Goal: Task Accomplishment & Management: Use online tool/utility

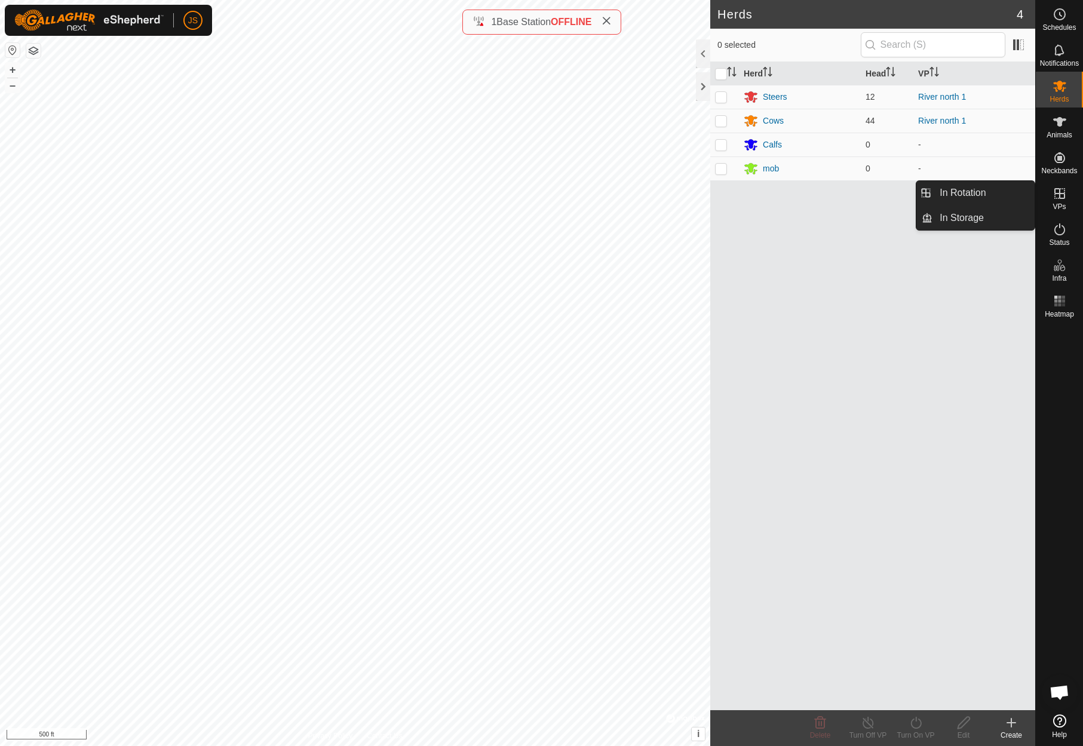
click at [1061, 195] on icon at bounding box center [1059, 193] width 14 height 14
click at [973, 192] on link "In Rotation" at bounding box center [983, 193] width 102 height 24
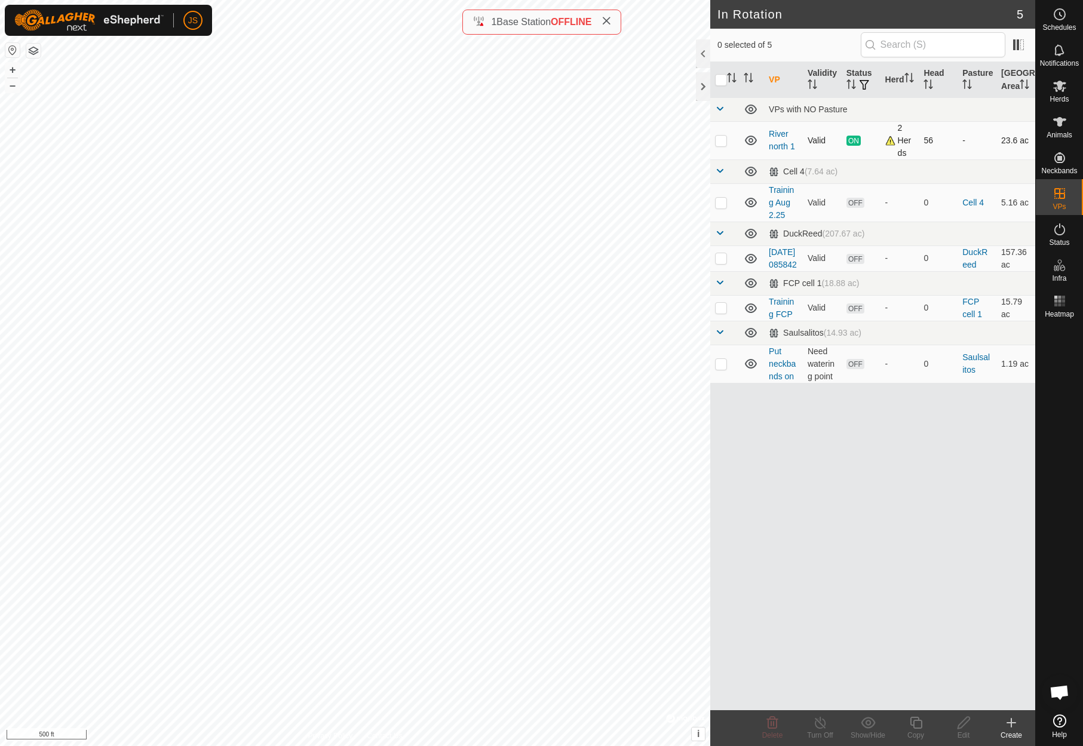
click at [721, 145] on p-checkbox at bounding box center [721, 141] width 12 height 10
checkbox input "true"
click at [1011, 720] on icon at bounding box center [1011, 723] width 0 height 8
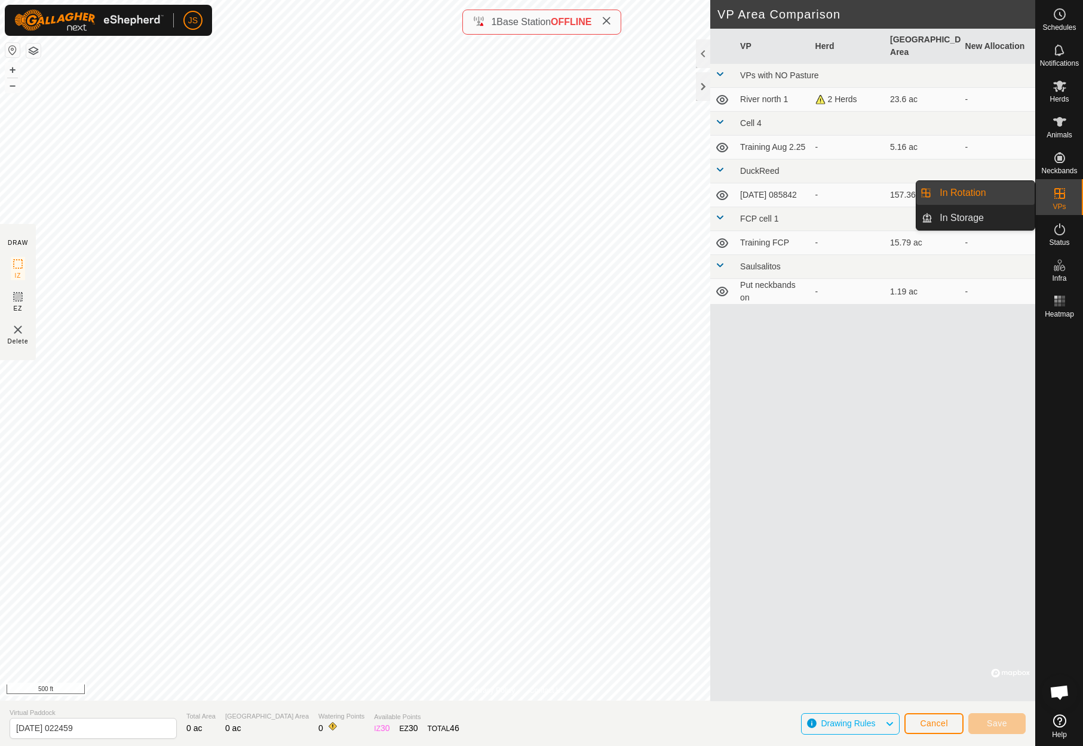
click at [999, 193] on link "In Rotation" at bounding box center [983, 193] width 102 height 24
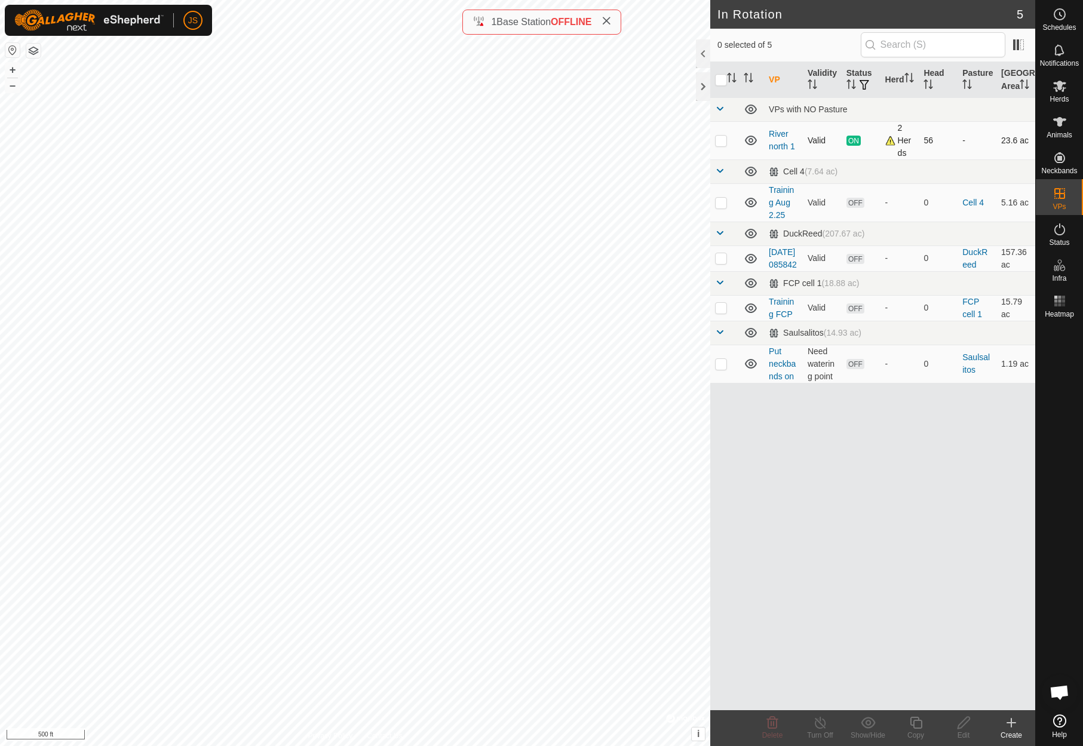
click at [720, 145] on p-checkbox at bounding box center [721, 141] width 12 height 10
checkbox input "true"
click at [1011, 719] on icon at bounding box center [1011, 723] width 0 height 8
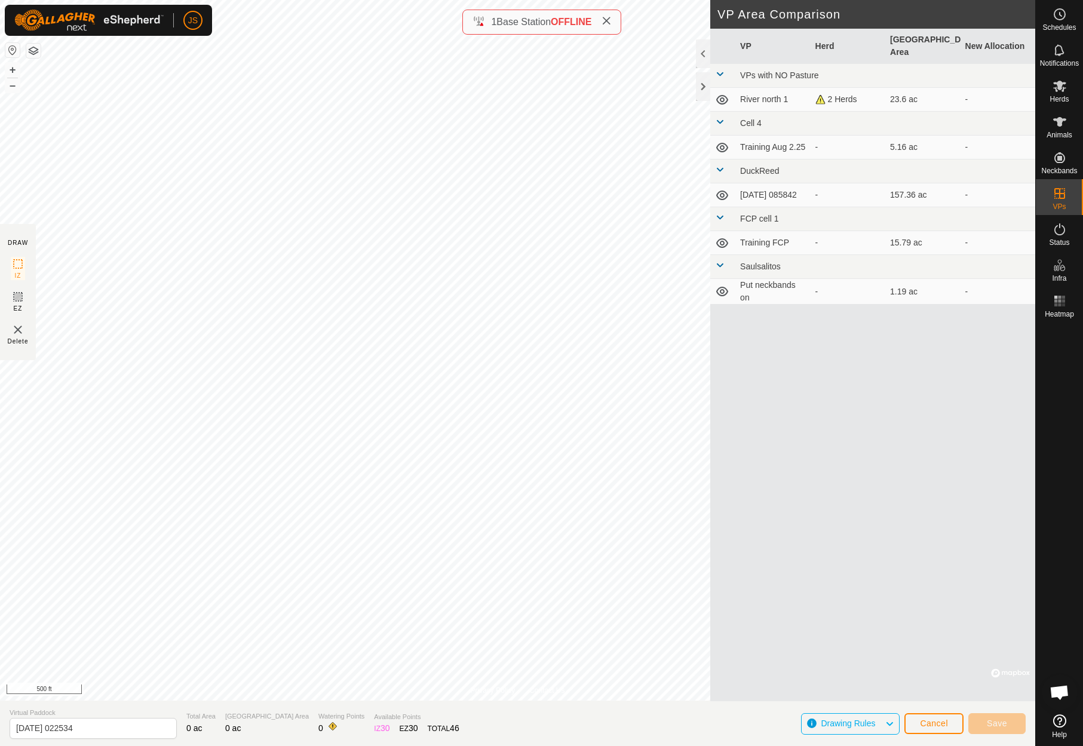
click at [938, 723] on span "Cancel" at bounding box center [934, 724] width 28 height 10
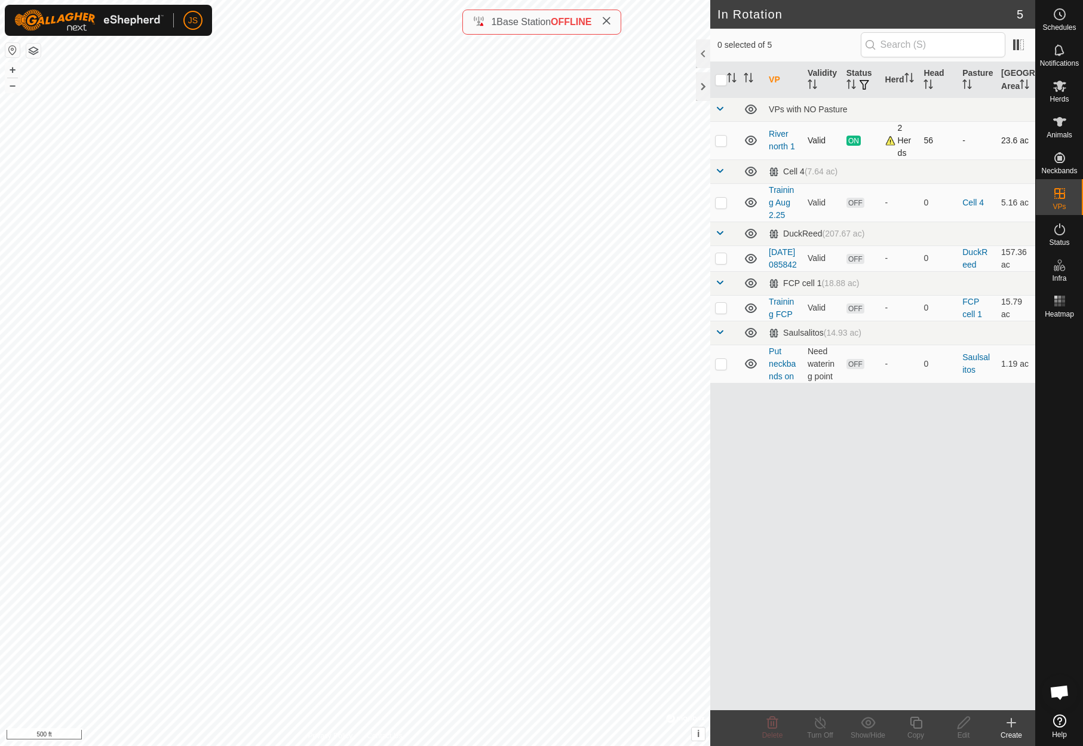
click at [720, 145] on p-checkbox at bounding box center [721, 141] width 12 height 10
checkbox input "true"
click at [916, 721] on icon at bounding box center [916, 723] width 12 height 12
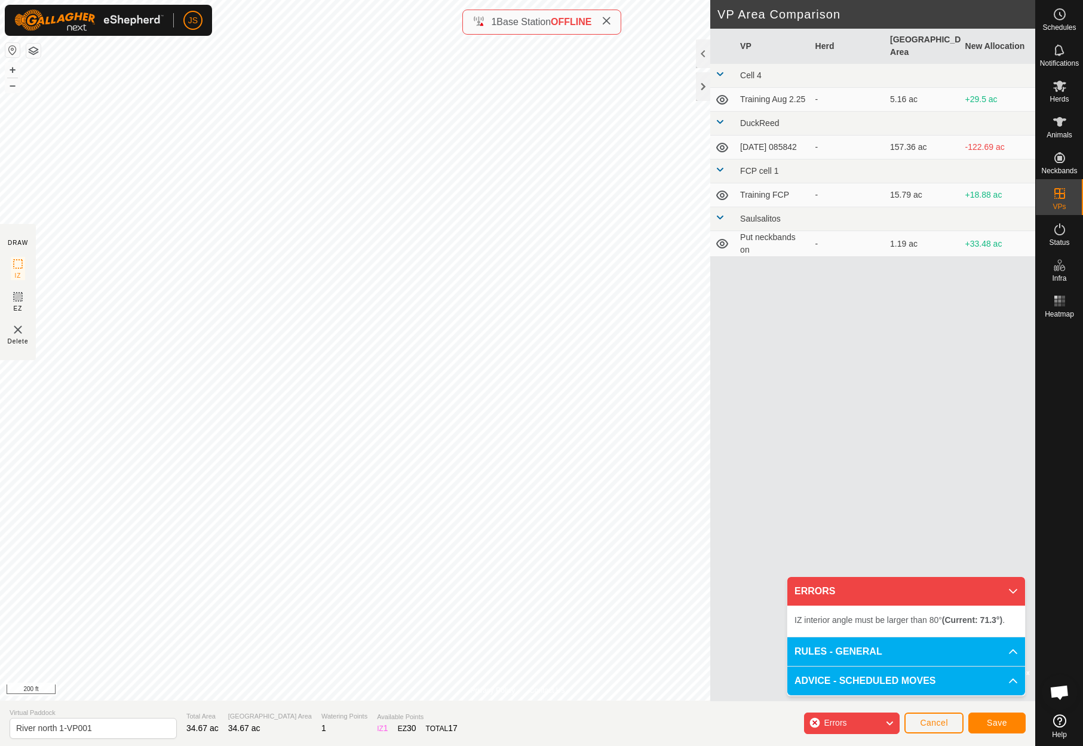
click at [1001, 723] on span "Save" at bounding box center [997, 723] width 20 height 10
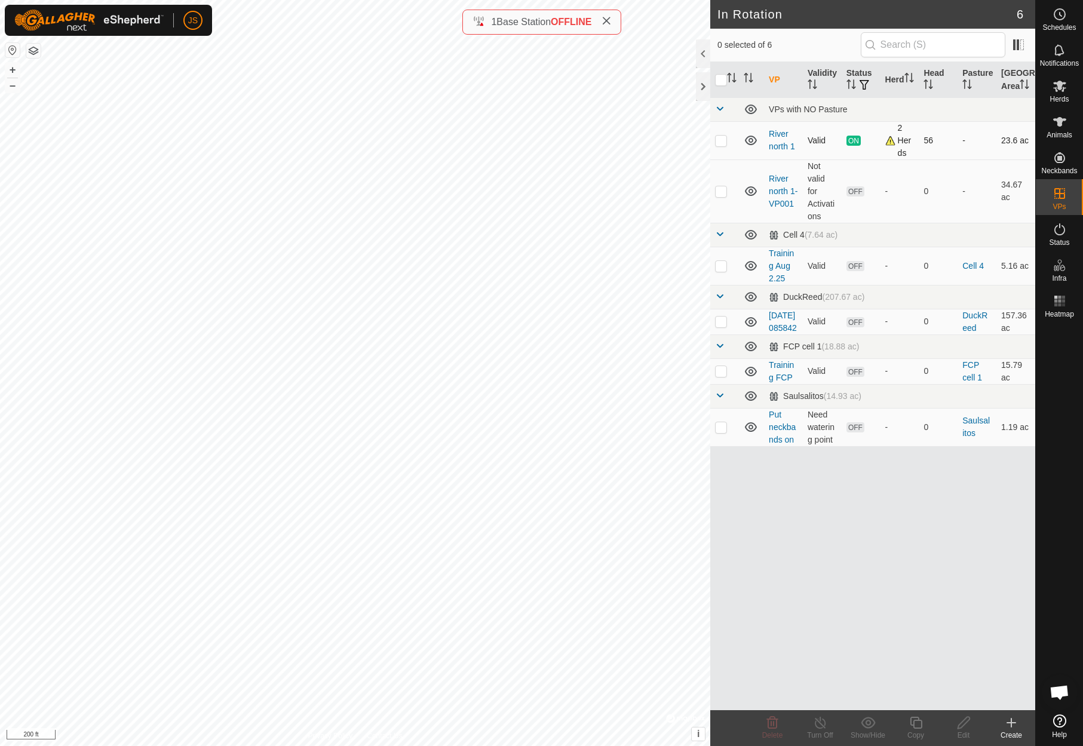
click at [720, 145] on p-checkbox at bounding box center [721, 141] width 12 height 10
checkbox input "true"
click at [721, 196] on p-checkbox at bounding box center [721, 191] width 12 height 10
checkbox input "true"
click at [860, 197] on span "OFF" at bounding box center [855, 191] width 18 height 10
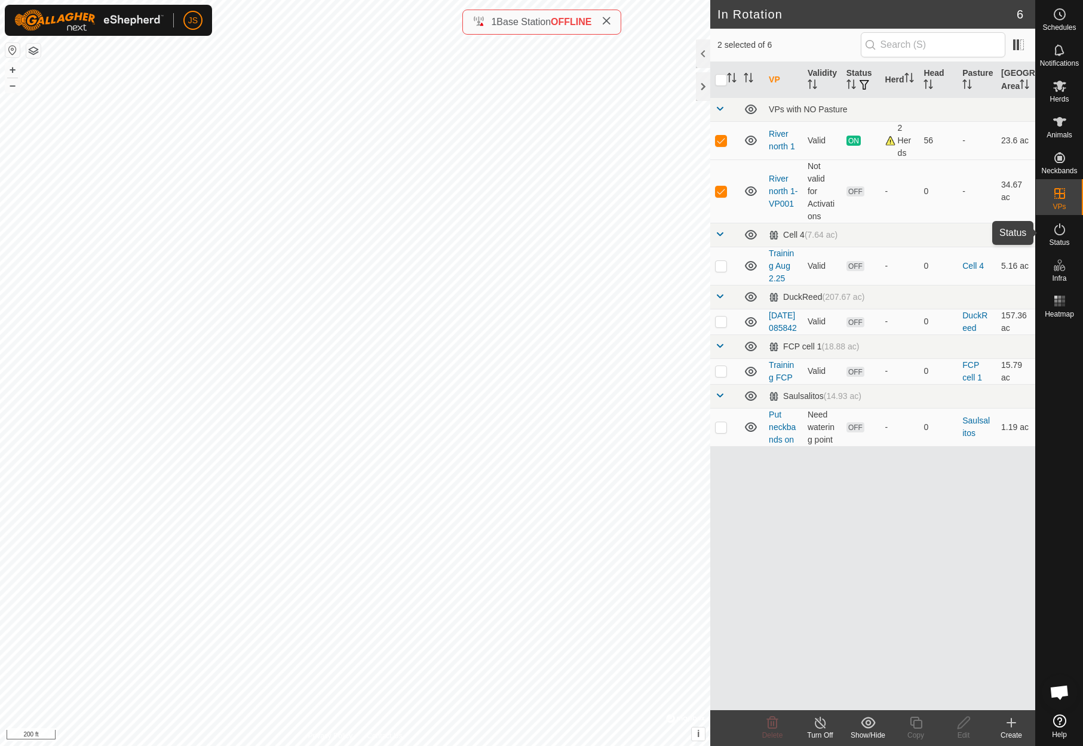
click at [1061, 228] on icon at bounding box center [1059, 229] width 14 height 14
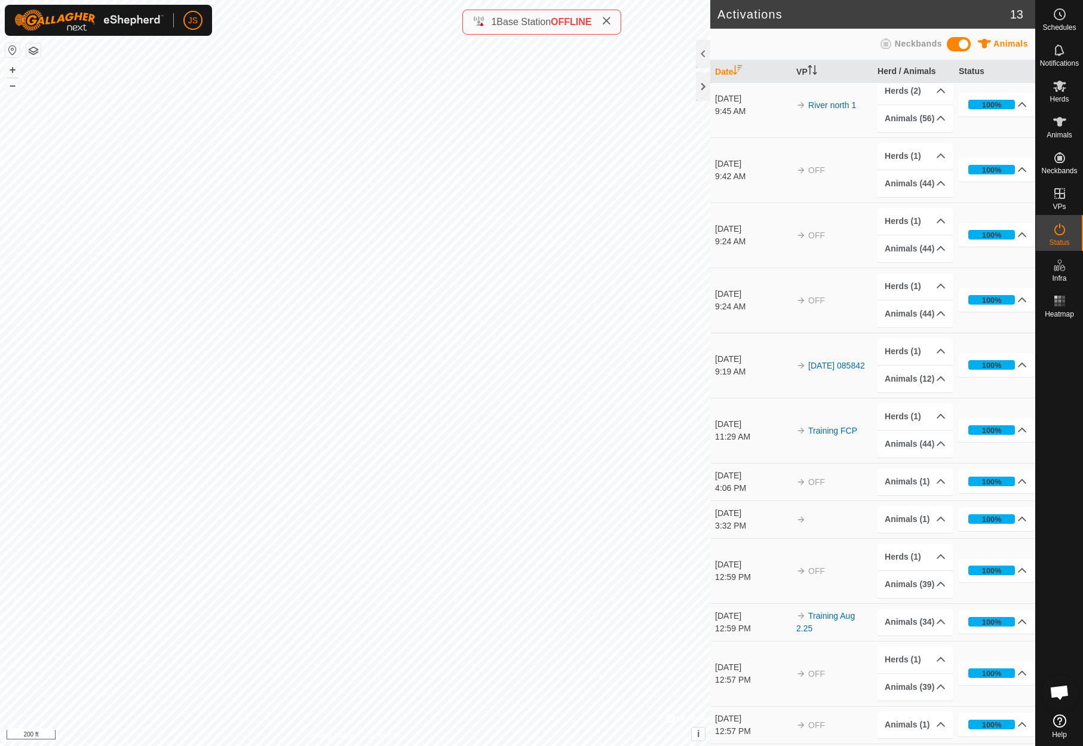
scroll to position [11, 0]
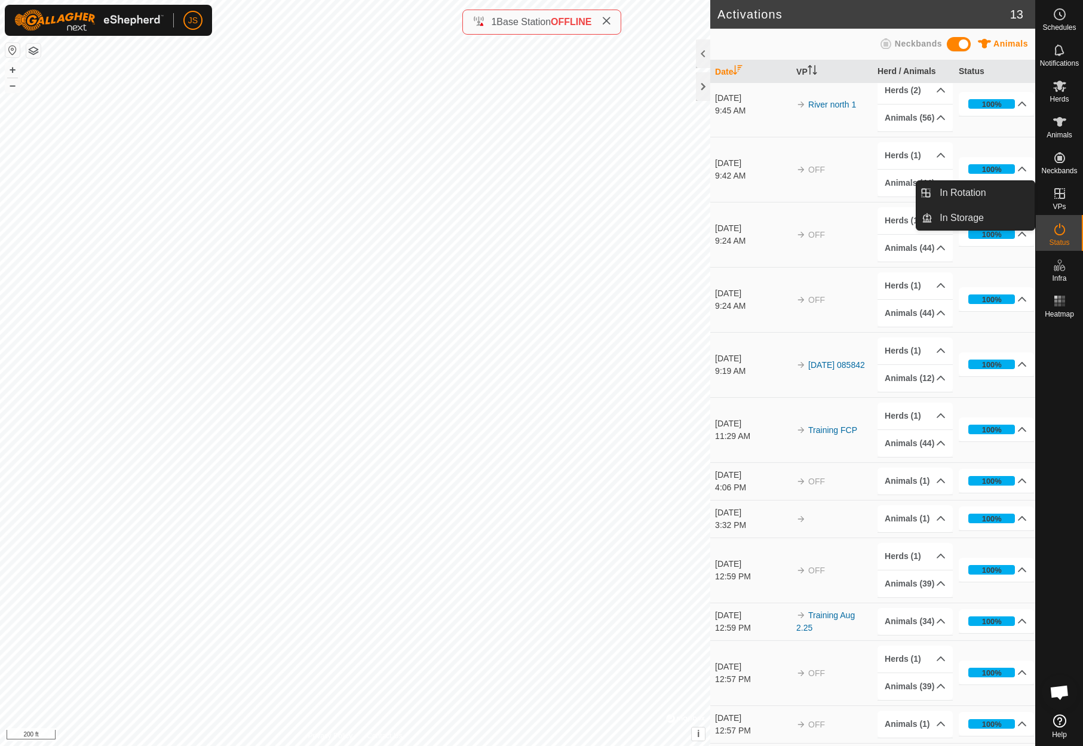
click at [1056, 191] on icon at bounding box center [1059, 193] width 14 height 14
click at [1060, 192] on icon at bounding box center [1059, 193] width 11 height 11
click at [1067, 357] on div at bounding box center [1059, 516] width 47 height 387
click at [1058, 117] on icon at bounding box center [1059, 122] width 14 height 14
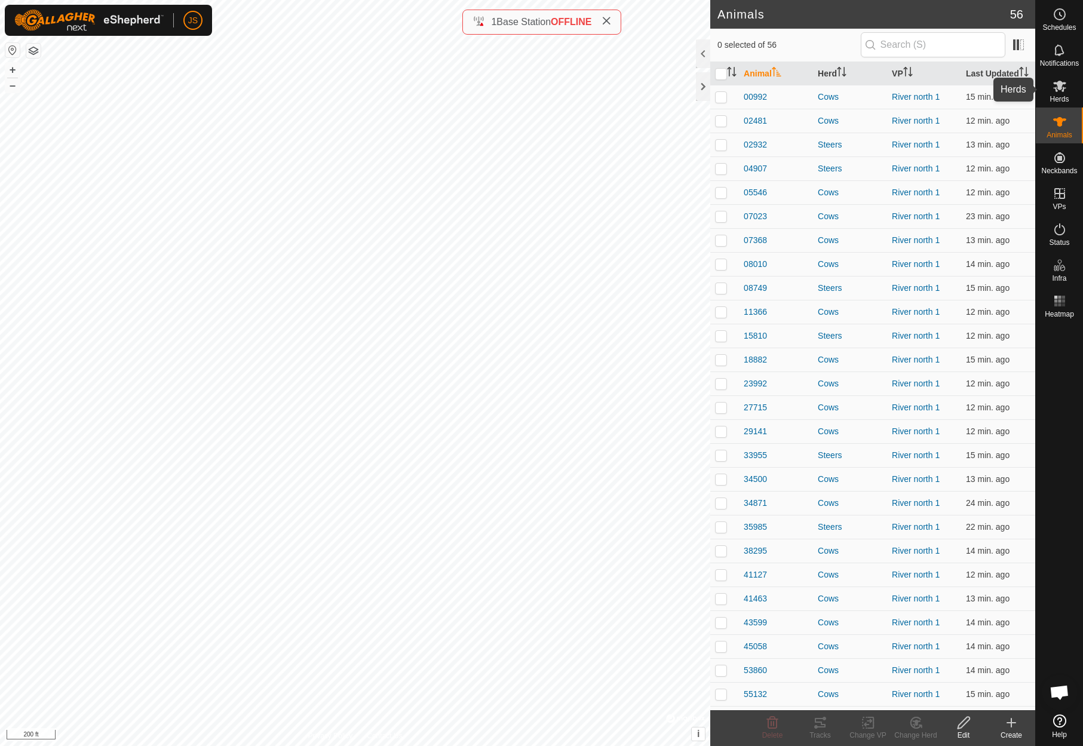
click at [1059, 82] on icon at bounding box center [1059, 86] width 13 height 11
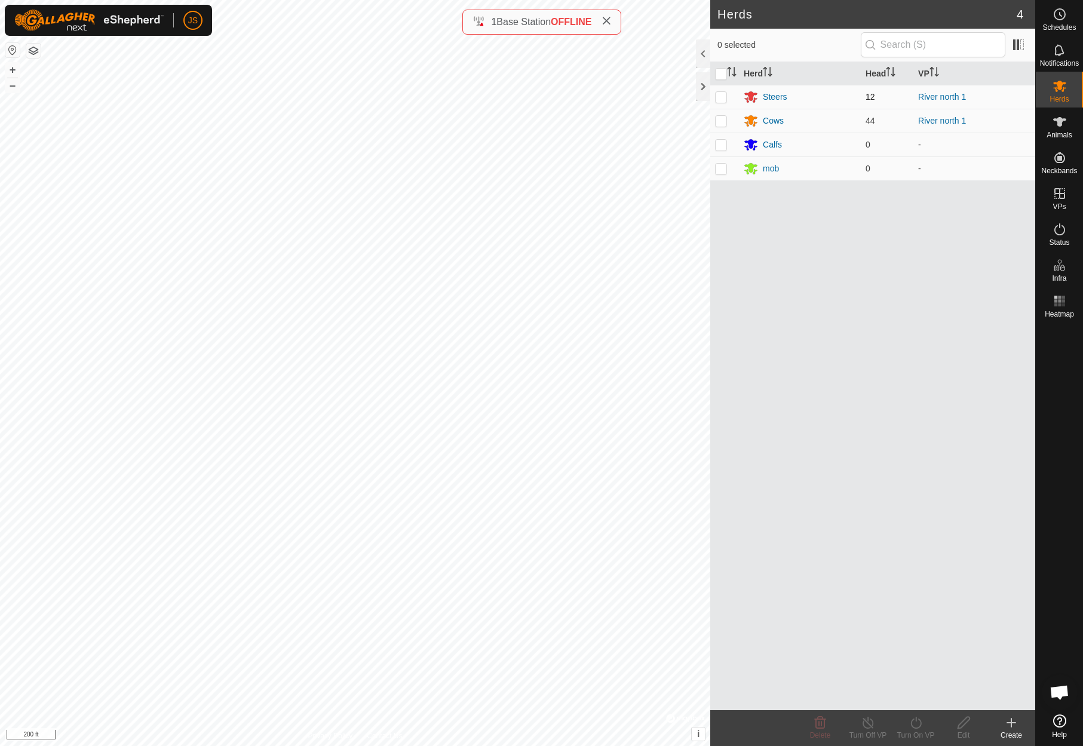
click at [721, 94] on p-checkbox at bounding box center [721, 97] width 12 height 10
checkbox input "true"
click at [721, 118] on p-checkbox at bounding box center [721, 121] width 12 height 10
checkbox input "true"
click at [1059, 226] on icon at bounding box center [1059, 229] width 11 height 12
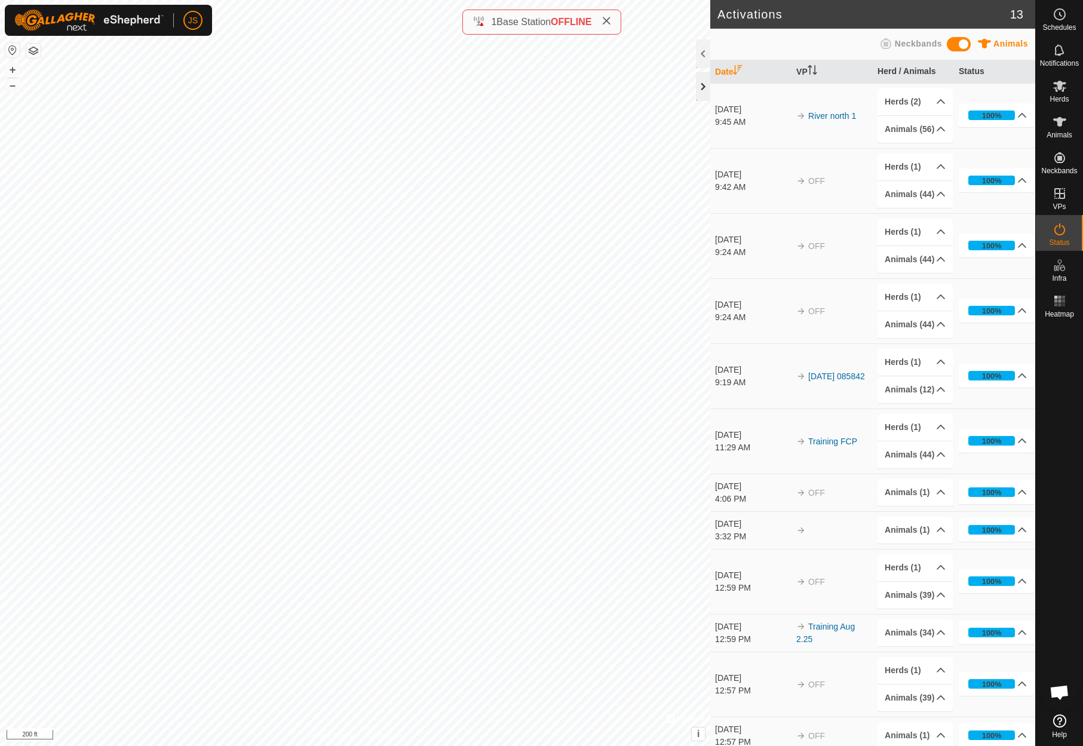
click at [703, 84] on div at bounding box center [703, 86] width 14 height 29
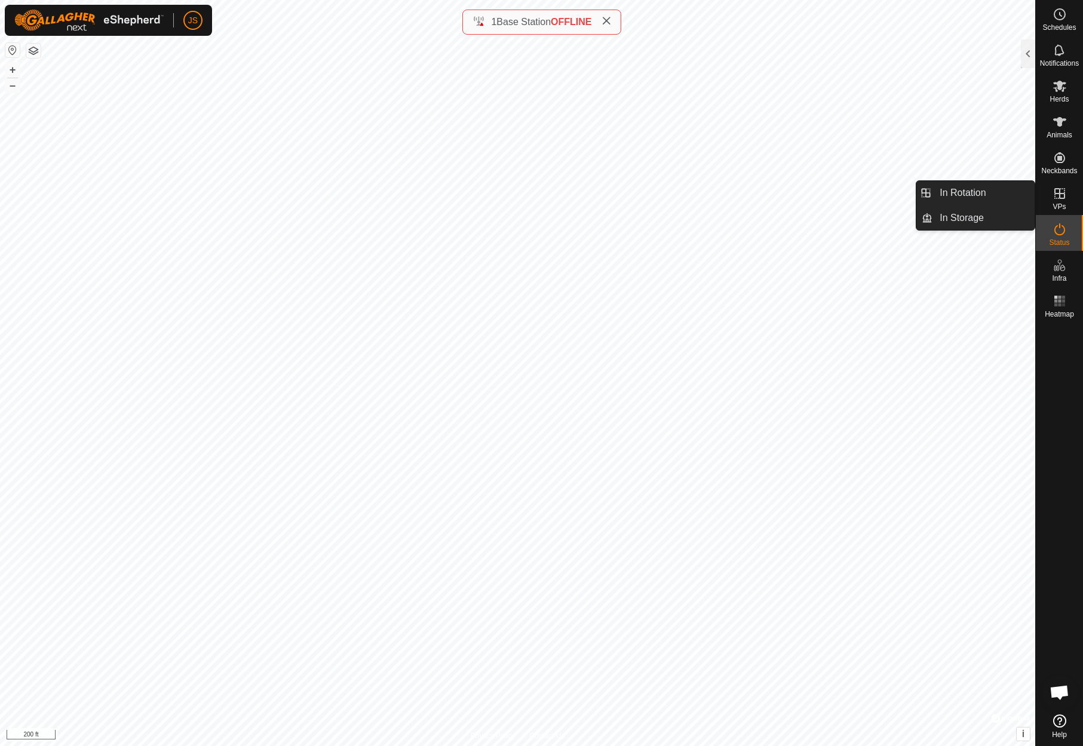
click at [1064, 192] on icon at bounding box center [1059, 193] width 14 height 14
click at [983, 188] on link "In Rotation" at bounding box center [983, 193] width 102 height 24
click at [964, 190] on link "In Rotation" at bounding box center [983, 193] width 102 height 24
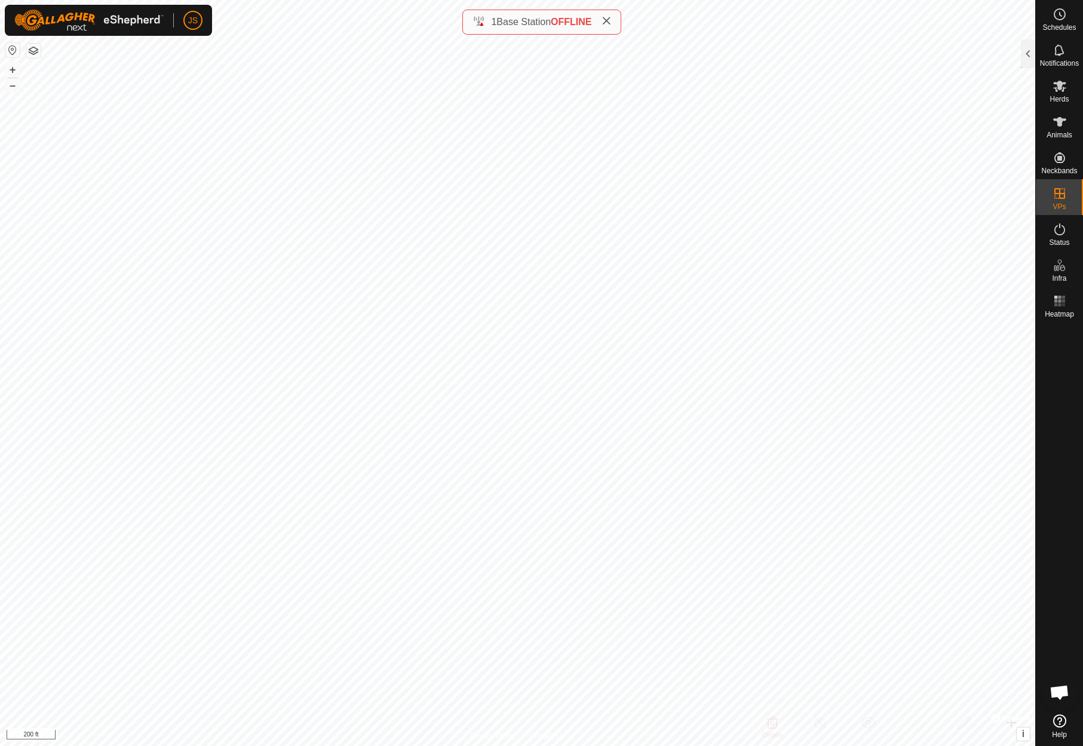
click at [1027, 50] on div at bounding box center [1028, 53] width 14 height 29
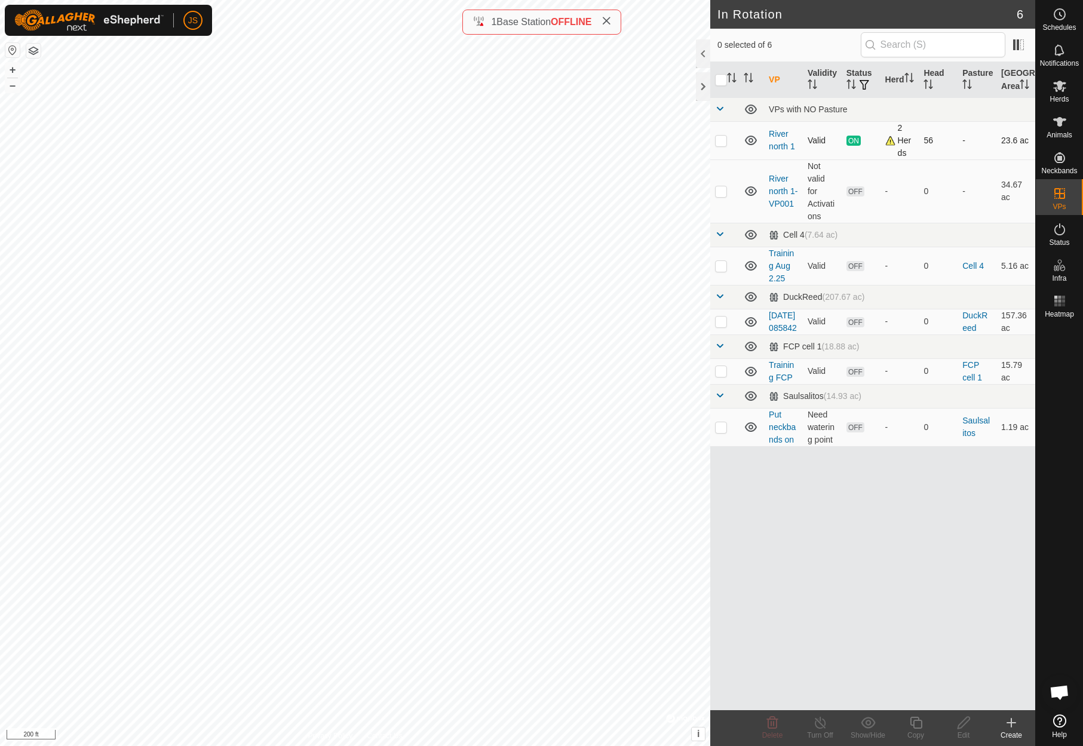
click at [719, 145] on p-checkbox at bounding box center [721, 141] width 12 height 10
checkbox input "true"
click at [721, 196] on p-checkbox at bounding box center [721, 191] width 12 height 10
checkbox input "true"
click at [721, 145] on p-checkbox at bounding box center [721, 141] width 12 height 10
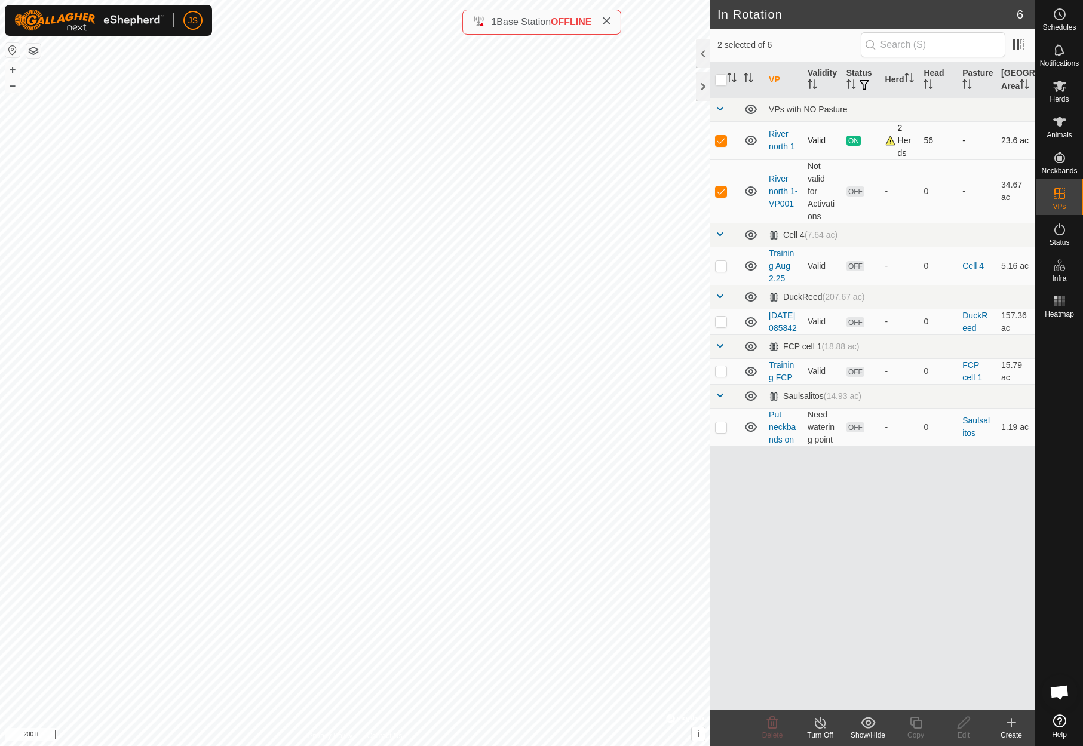
checkbox input "false"
click at [1058, 231] on icon at bounding box center [1059, 229] width 14 height 14
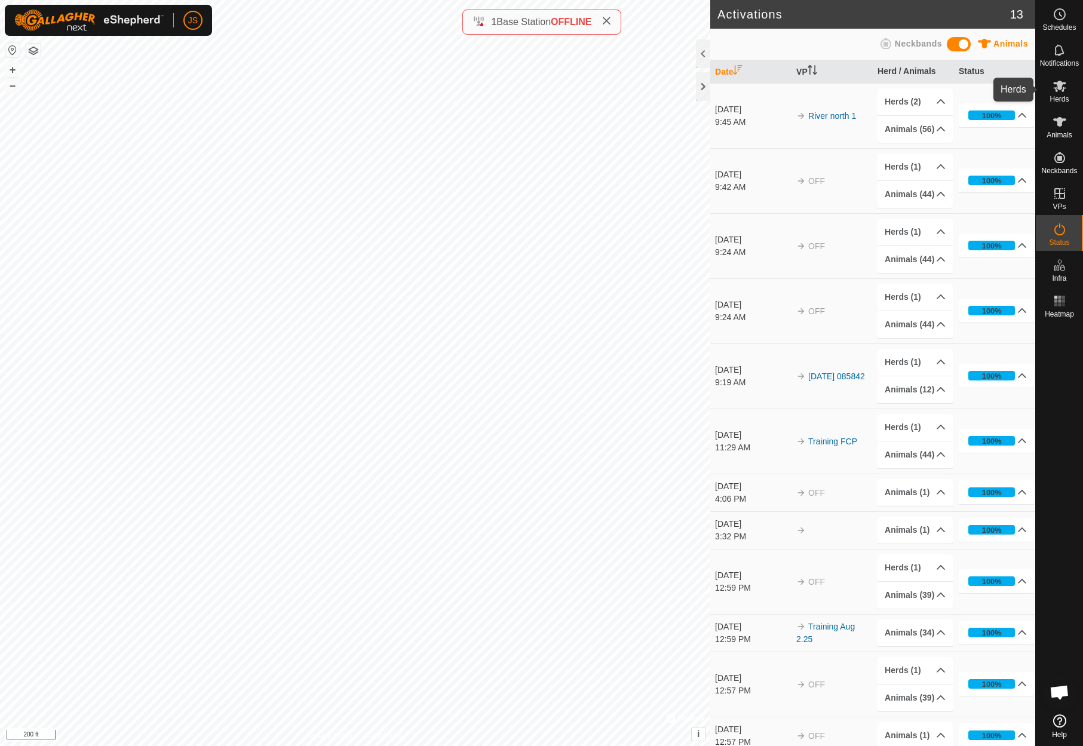
click at [1062, 80] on icon at bounding box center [1059, 86] width 14 height 14
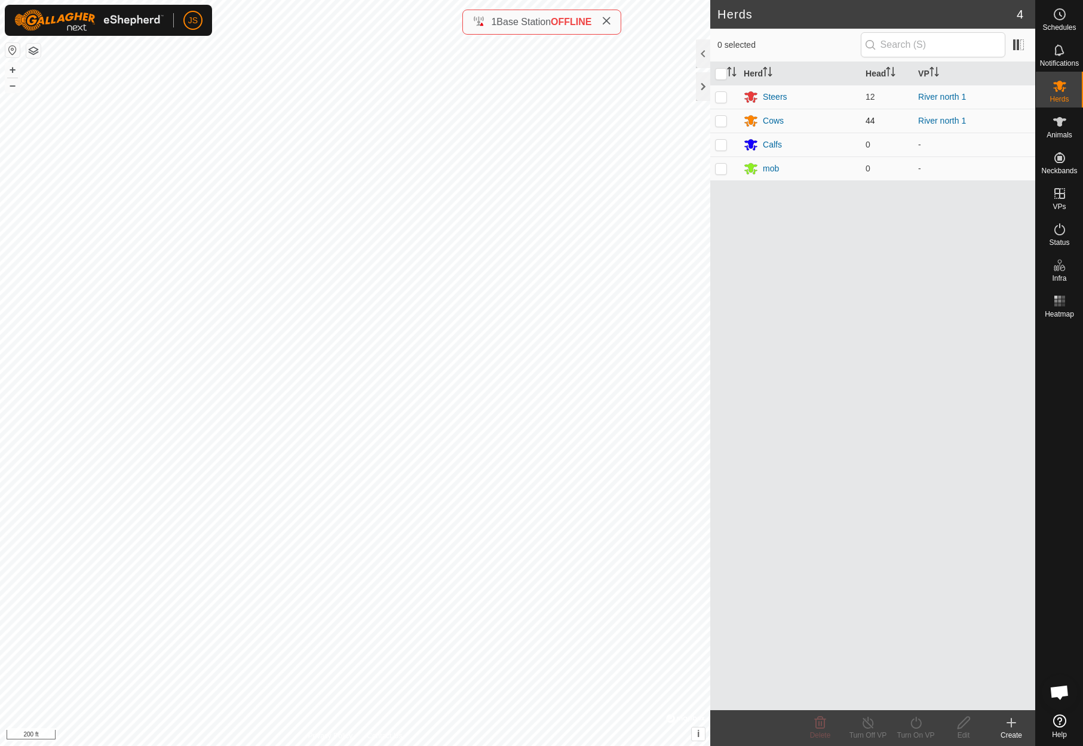
drag, startPoint x: 720, startPoint y: 92, endPoint x: 719, endPoint y: 121, distance: 29.3
click at [720, 92] on p-checkbox at bounding box center [721, 97] width 12 height 10
checkbox input "true"
click at [720, 119] on p-checkbox at bounding box center [721, 121] width 12 height 10
checkbox input "true"
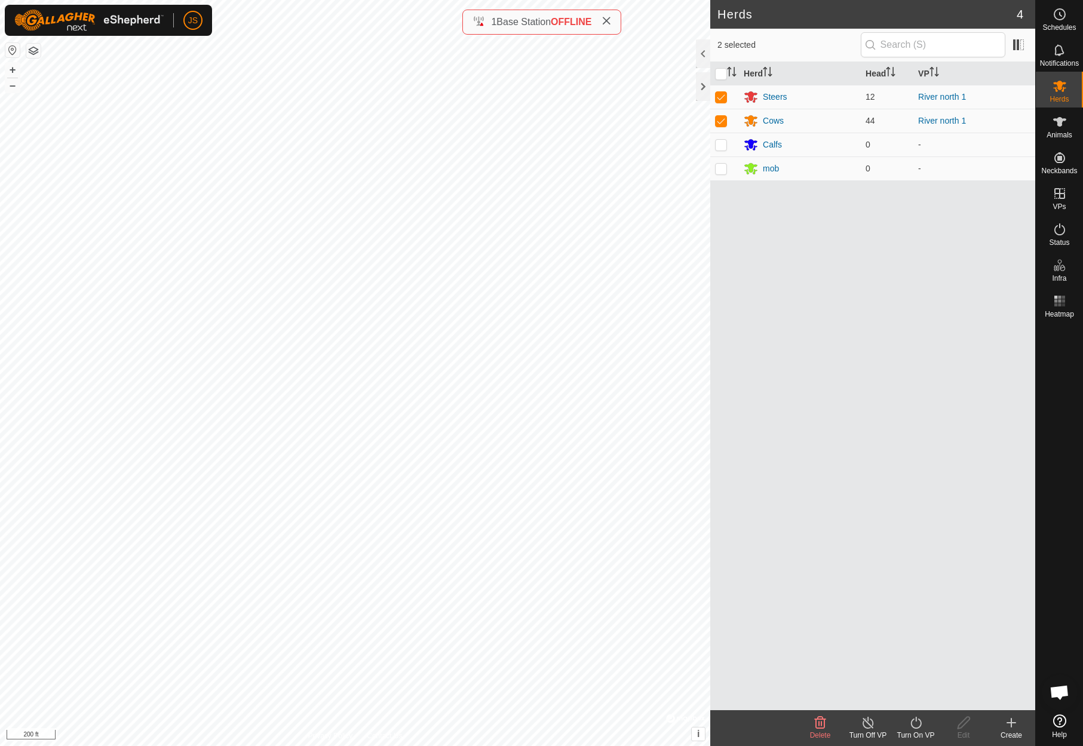
click at [913, 720] on icon at bounding box center [915, 723] width 11 height 12
click at [895, 554] on div "Herd Head VP Steers 12 River north 1 Cows 44 River north 1 Calfs 0 - mob 0 -" at bounding box center [872, 386] width 325 height 648
click at [1062, 191] on icon at bounding box center [1059, 193] width 14 height 14
click at [975, 191] on link "In Rotation" at bounding box center [983, 193] width 102 height 24
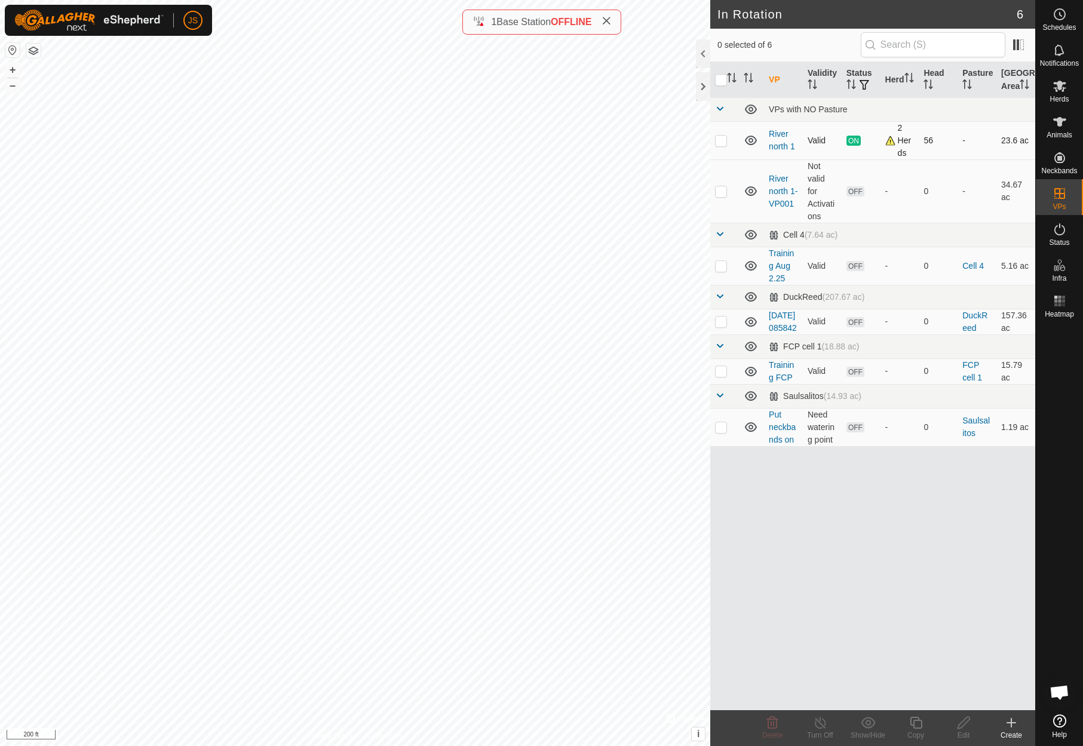
drag, startPoint x: 719, startPoint y: 150, endPoint x: 717, endPoint y: 163, distance: 13.3
click at [719, 145] on p-checkbox at bounding box center [721, 141] width 12 height 10
checkbox input "true"
click at [721, 196] on p-checkbox at bounding box center [721, 191] width 12 height 10
checkbox input "true"
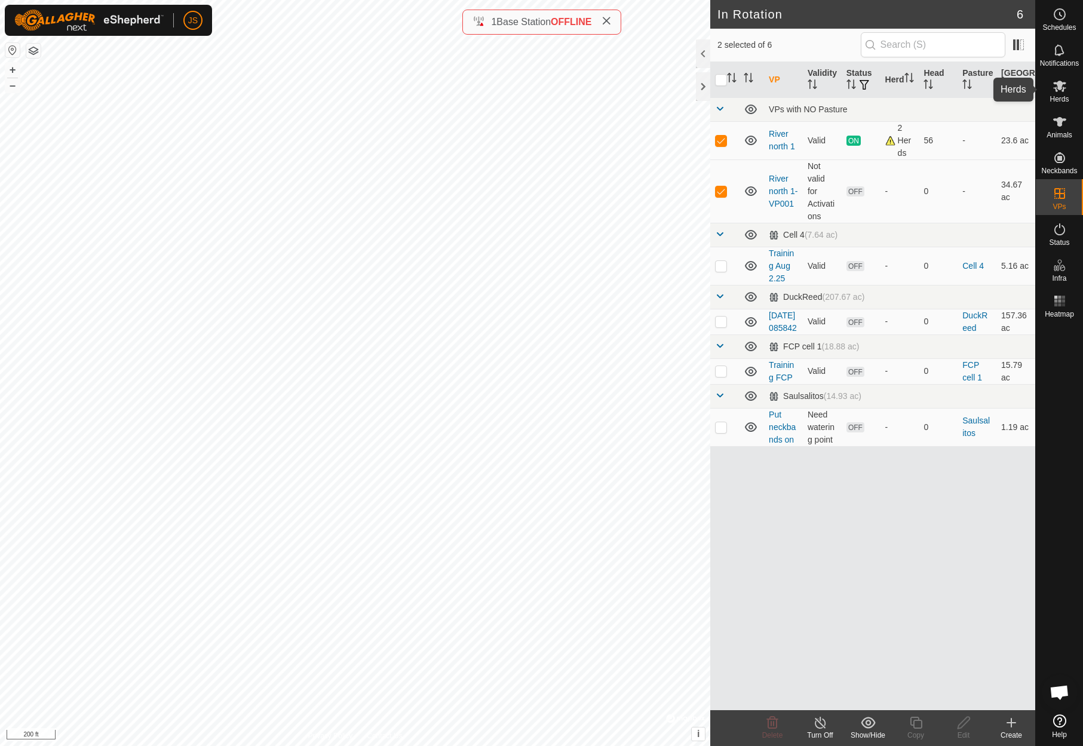
click at [1059, 81] on icon at bounding box center [1059, 86] width 14 height 14
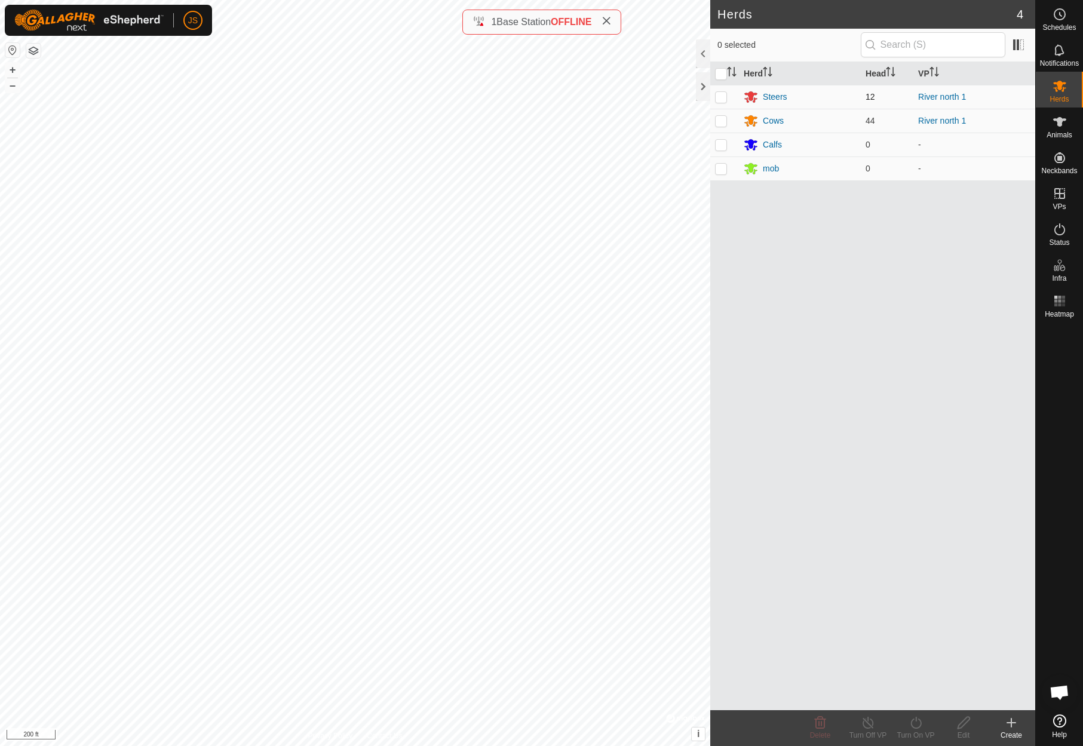
click at [719, 94] on p-checkbox at bounding box center [721, 97] width 12 height 10
checkbox input "true"
click at [719, 117] on p-checkbox at bounding box center [721, 121] width 12 height 10
checkbox input "true"
click at [914, 719] on icon at bounding box center [915, 723] width 11 height 12
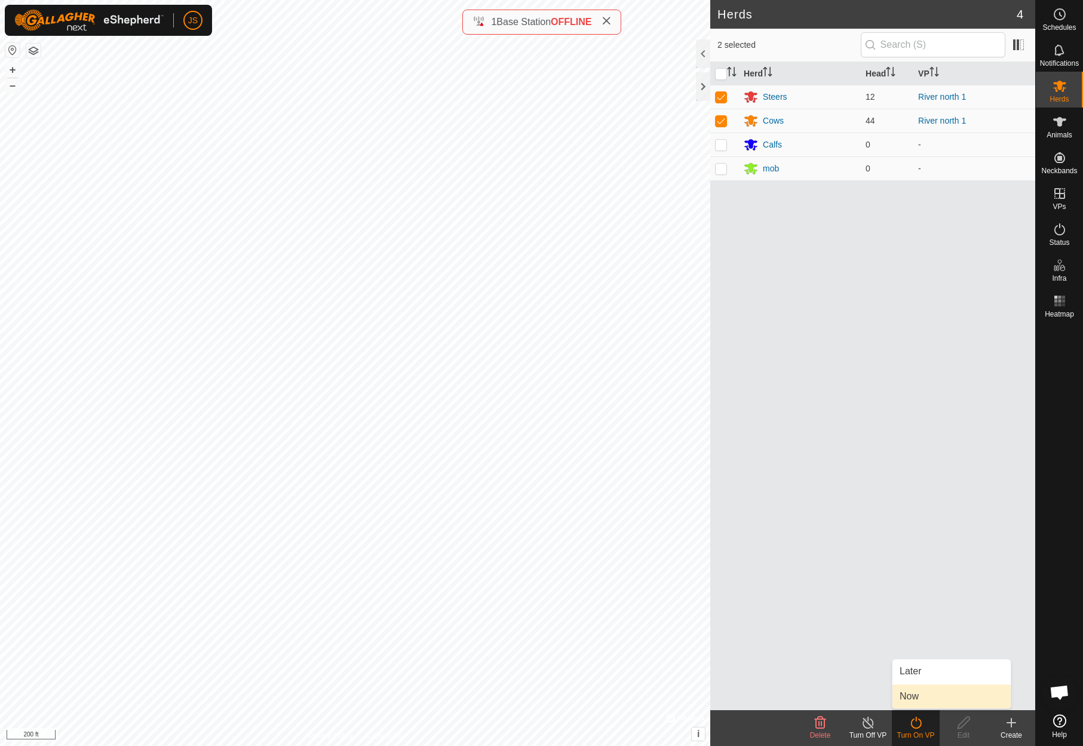
click at [910, 691] on link "Now" at bounding box center [951, 697] width 118 height 24
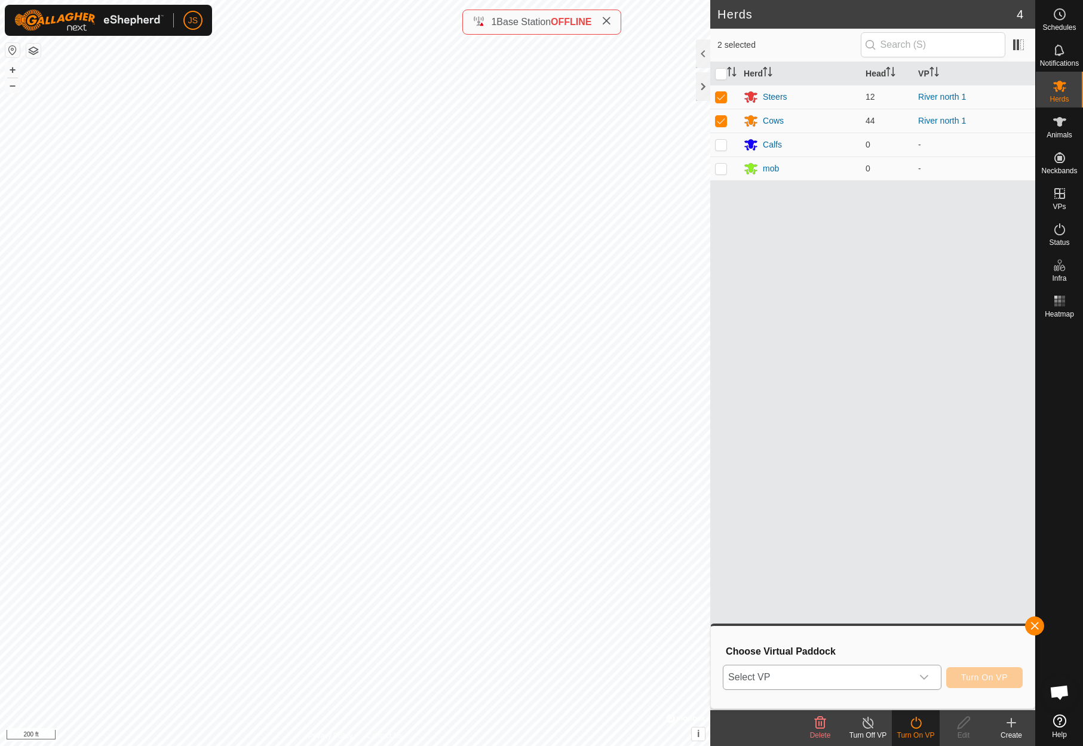
click at [925, 673] on icon "dropdown trigger" at bounding box center [924, 678] width 10 height 10
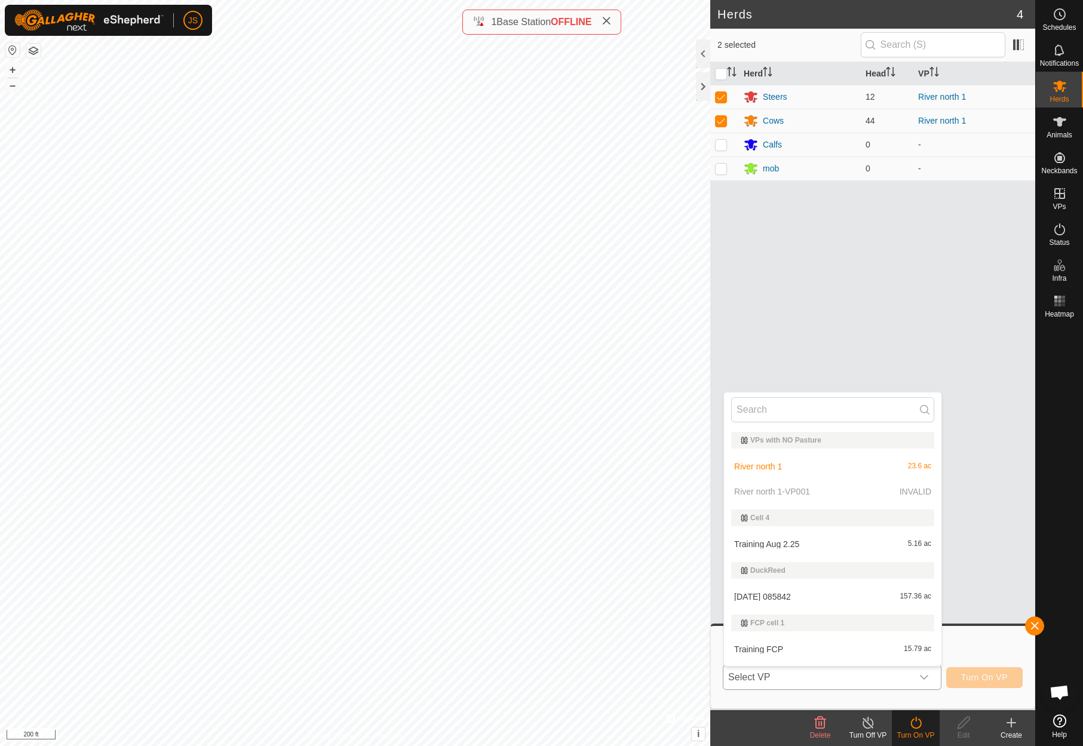
click at [762, 489] on p-selectitem "River north 1-VP001 INVALID" at bounding box center [832, 492] width 217 height 24
drag, startPoint x: 1036, startPoint y: 621, endPoint x: 1030, endPoint y: 624, distance: 7.0
click at [1036, 622] on button "button" at bounding box center [1034, 625] width 19 height 19
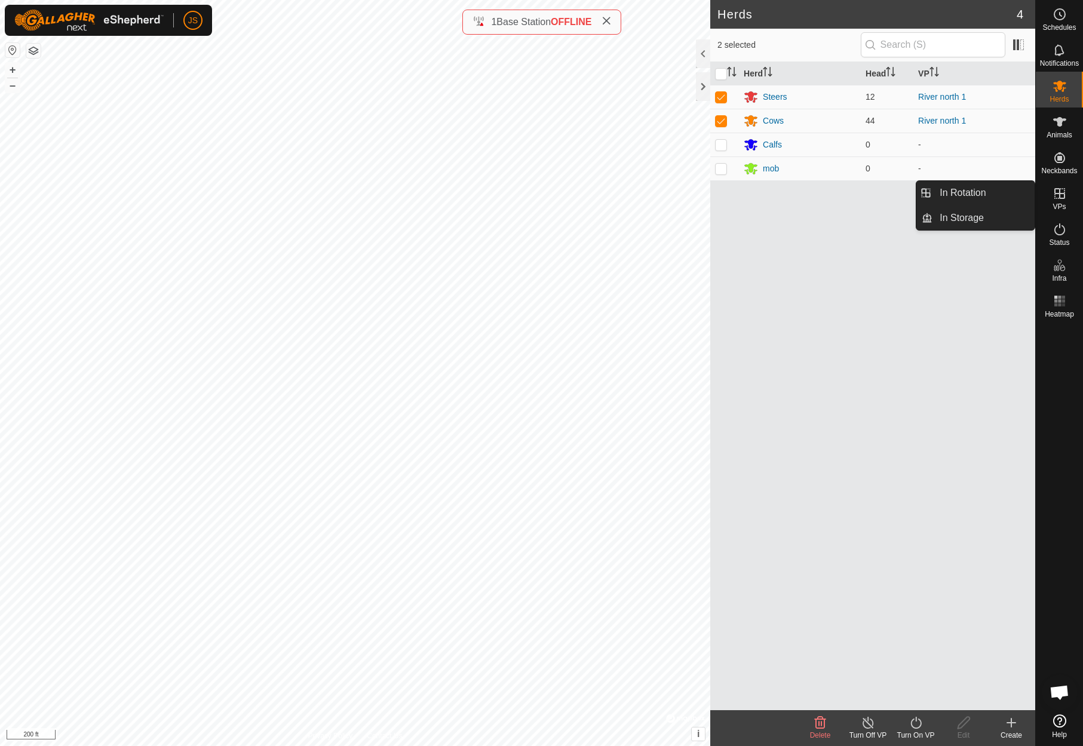
click at [1061, 188] on icon at bounding box center [1059, 193] width 14 height 14
click at [974, 189] on link "In Rotation" at bounding box center [983, 193] width 102 height 24
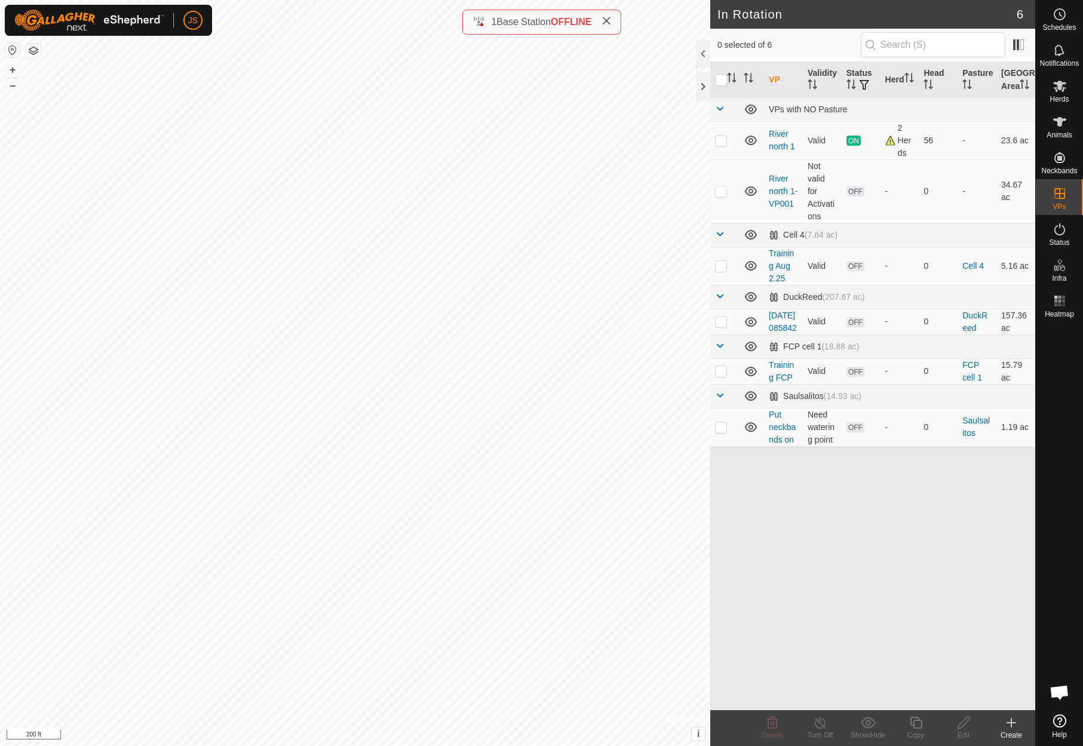
click at [1013, 720] on icon at bounding box center [1011, 723] width 14 height 14
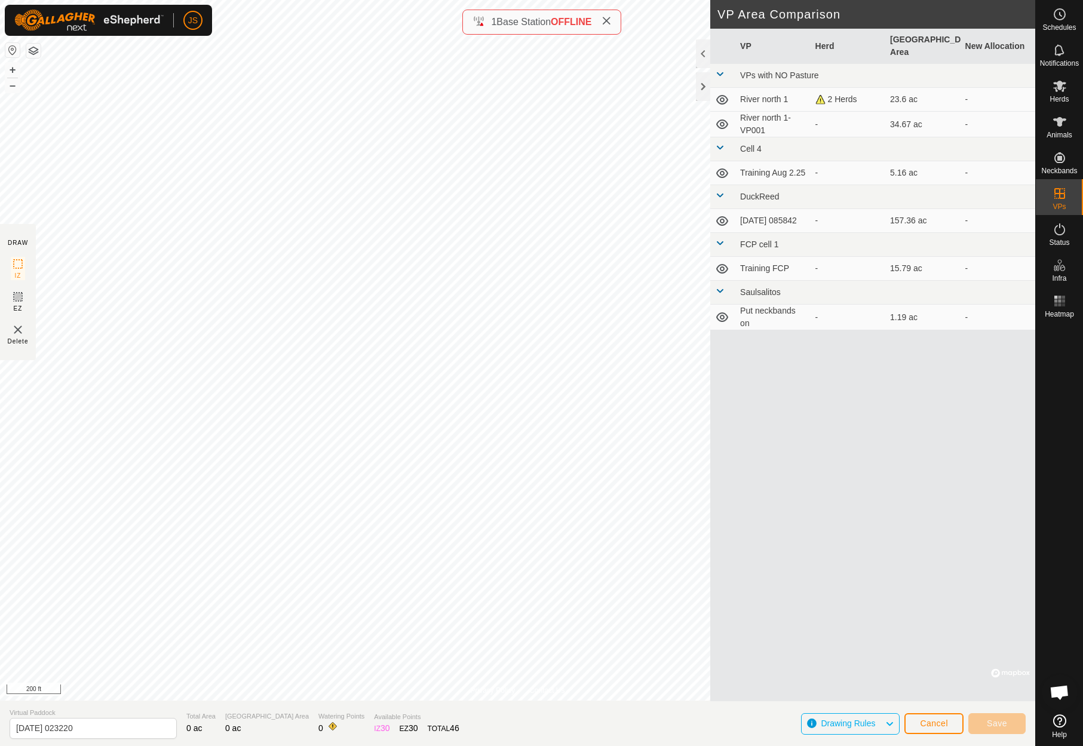
click at [949, 720] on button "Cancel" at bounding box center [933, 723] width 59 height 21
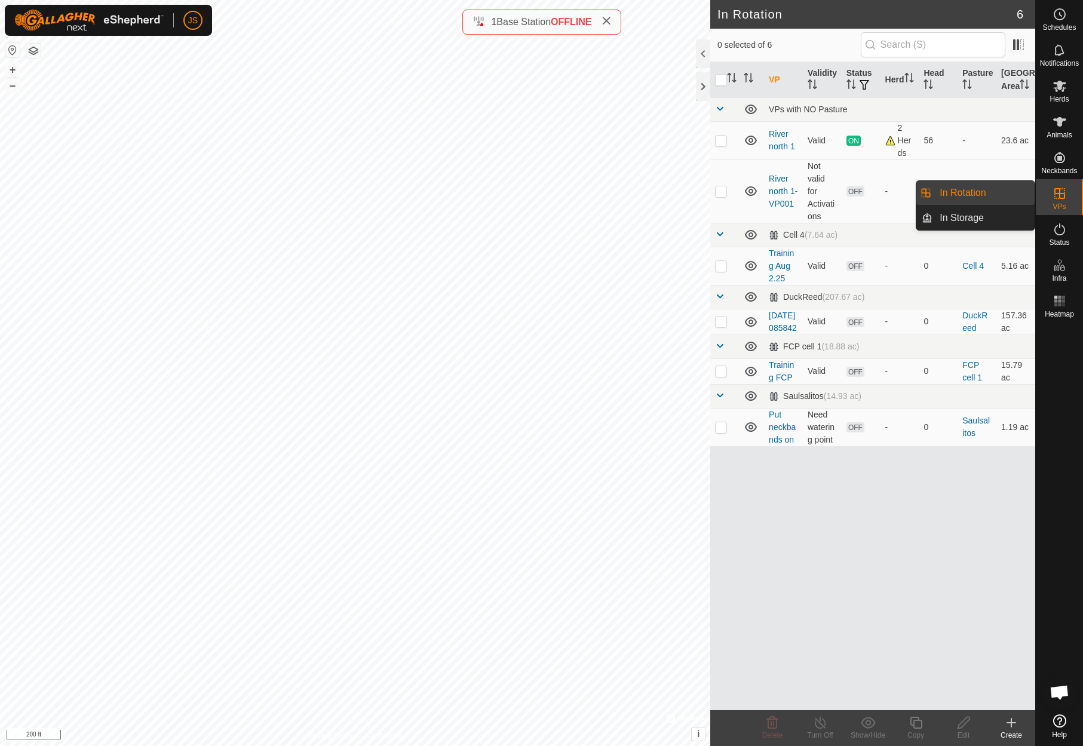
click at [1061, 188] on icon at bounding box center [1059, 193] width 14 height 14
click at [968, 189] on link "In Rotation" at bounding box center [983, 193] width 102 height 24
click at [720, 145] on p-checkbox at bounding box center [721, 141] width 12 height 10
checkbox input "true"
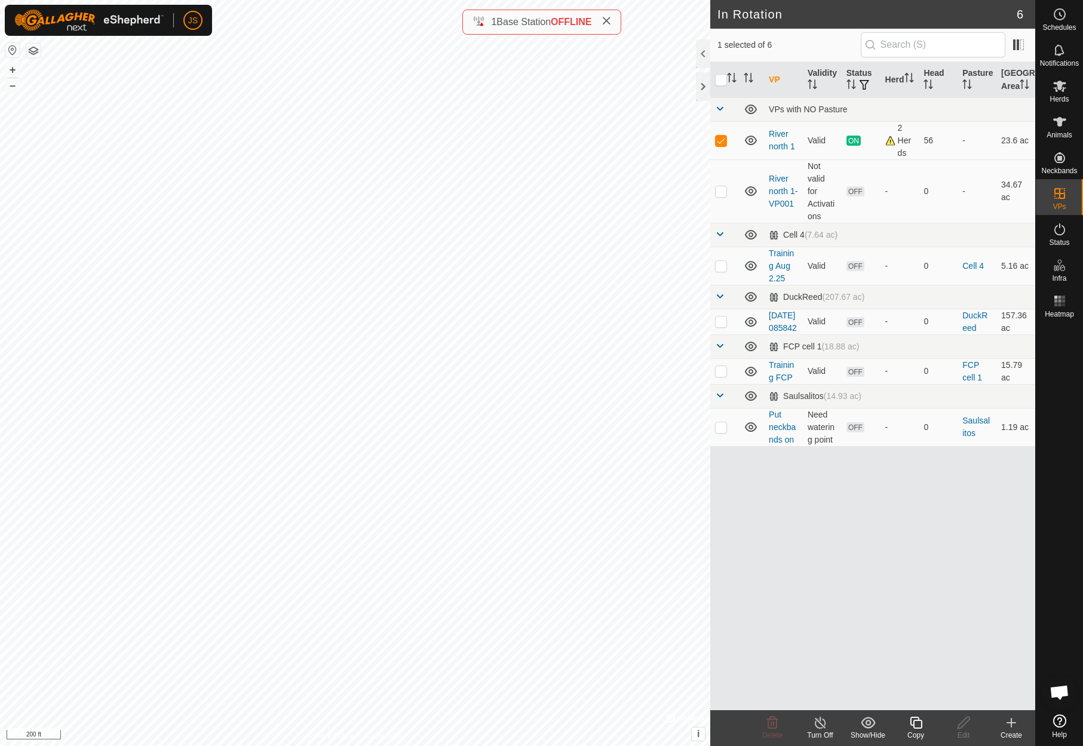
click at [913, 722] on icon at bounding box center [916, 723] width 12 height 12
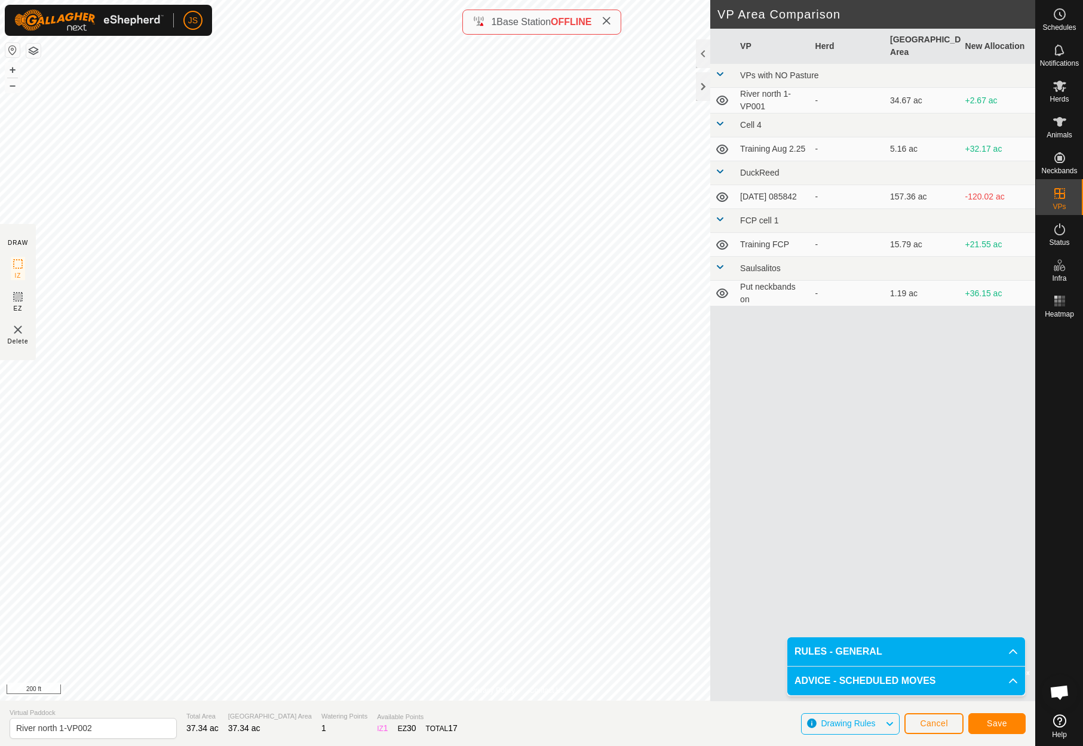
click at [1000, 721] on span "Save" at bounding box center [997, 724] width 20 height 10
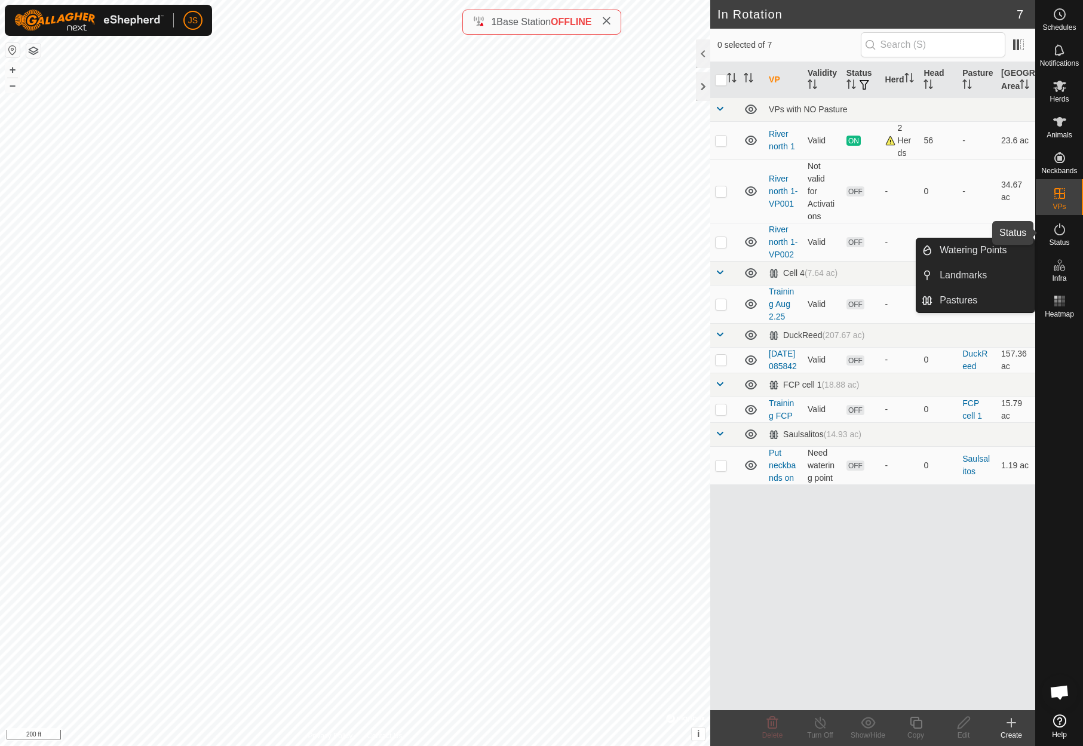
click at [1063, 228] on icon at bounding box center [1059, 229] width 14 height 14
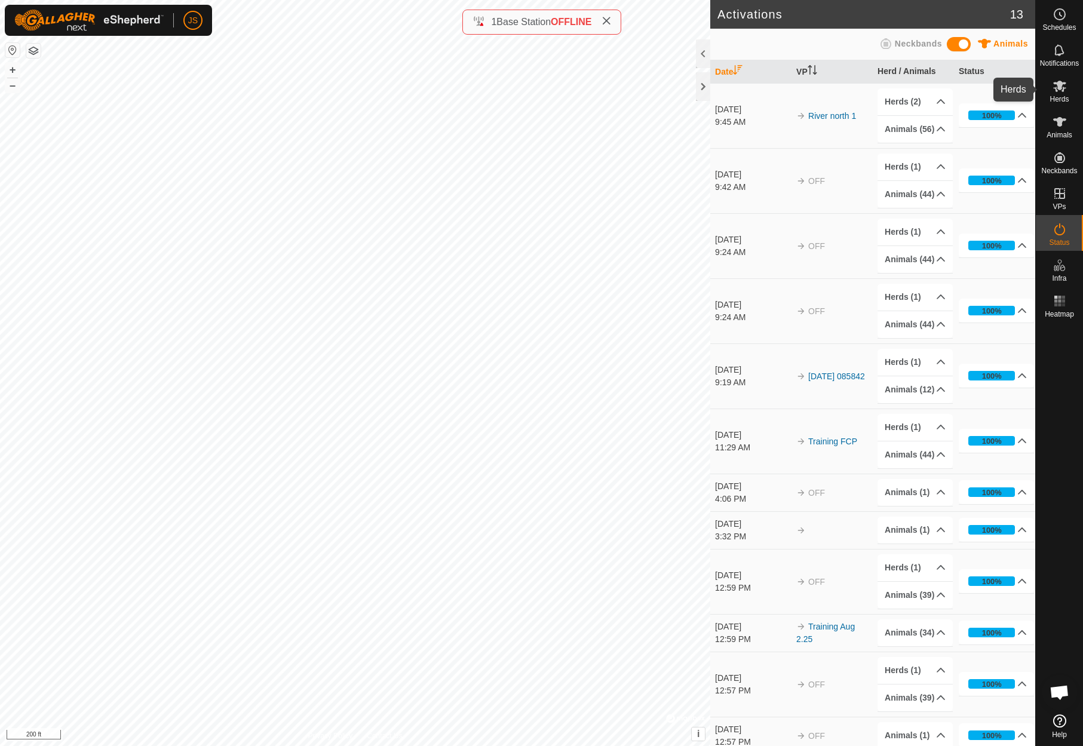
click at [1061, 83] on icon at bounding box center [1059, 86] width 13 height 11
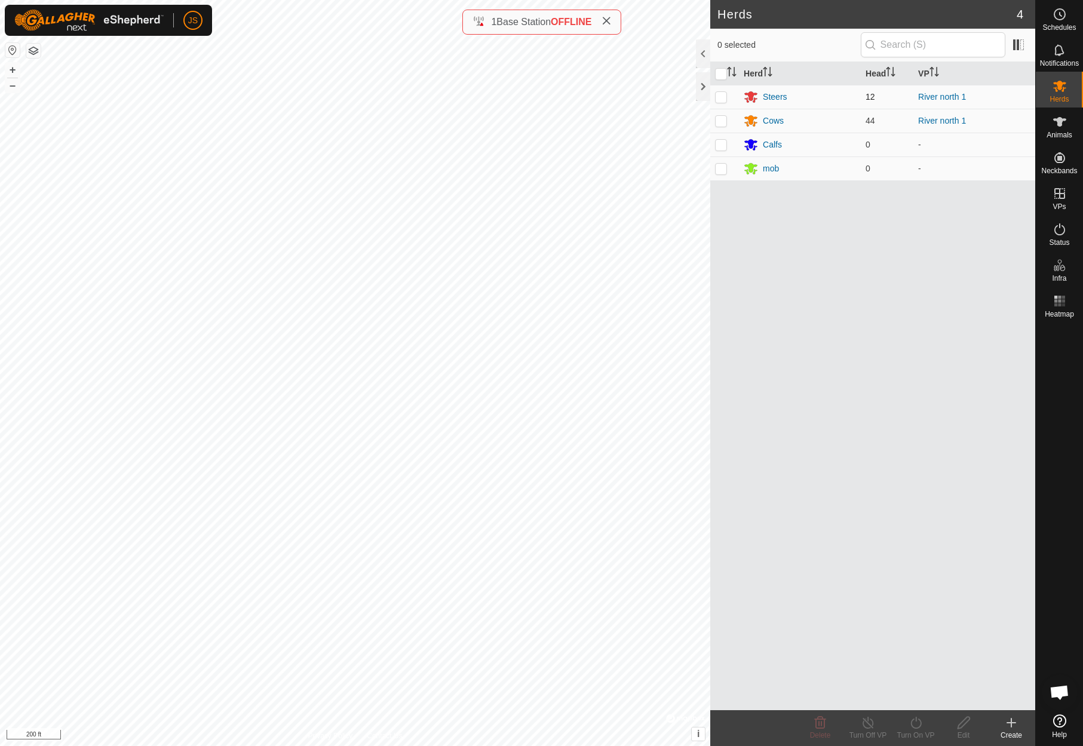
drag, startPoint x: 719, startPoint y: 93, endPoint x: 717, endPoint y: 107, distance: 13.9
click at [719, 94] on p-checkbox at bounding box center [721, 97] width 12 height 10
checkbox input "true"
drag, startPoint x: 719, startPoint y: 115, endPoint x: 765, endPoint y: 128, distance: 47.1
click at [719, 116] on p-checkbox at bounding box center [721, 121] width 12 height 10
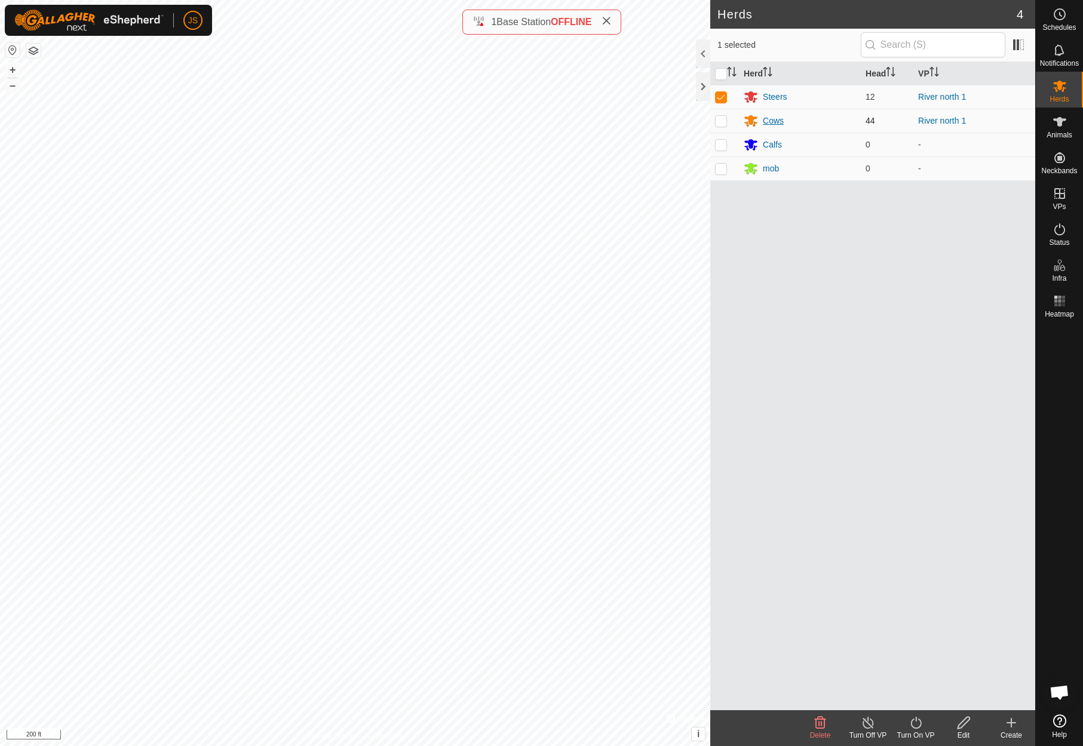
checkbox input "true"
click at [913, 725] on icon at bounding box center [916, 723] width 15 height 14
click at [907, 693] on link "Now" at bounding box center [951, 697] width 118 height 24
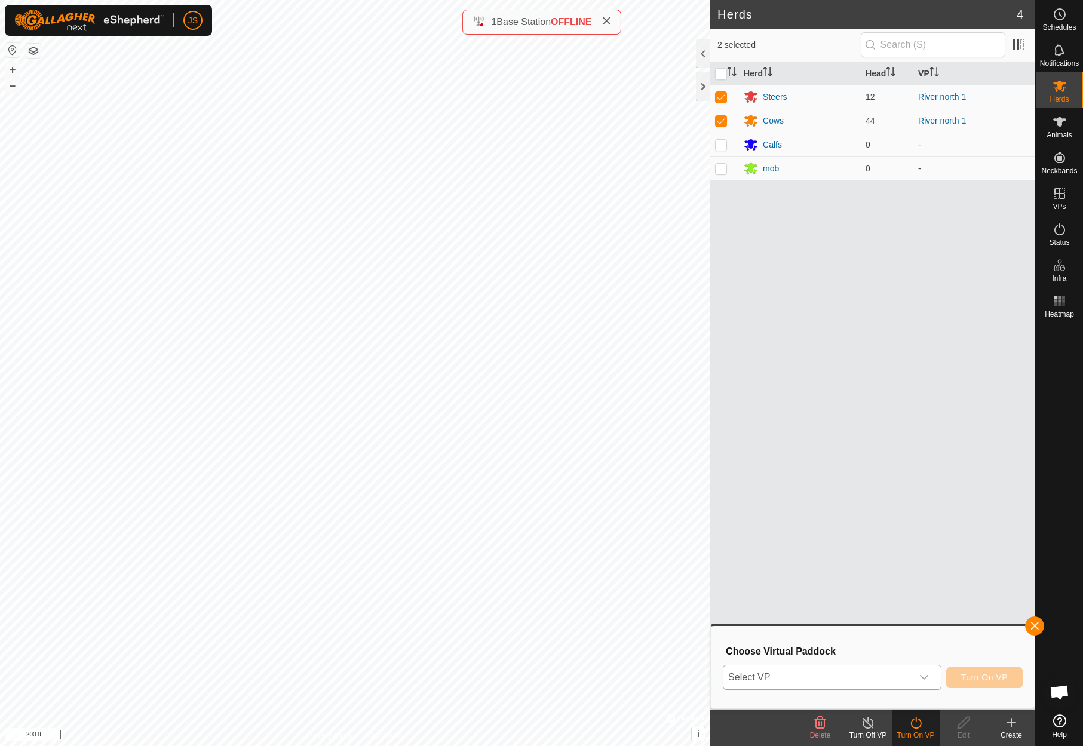
click at [925, 673] on icon "dropdown trigger" at bounding box center [924, 678] width 10 height 10
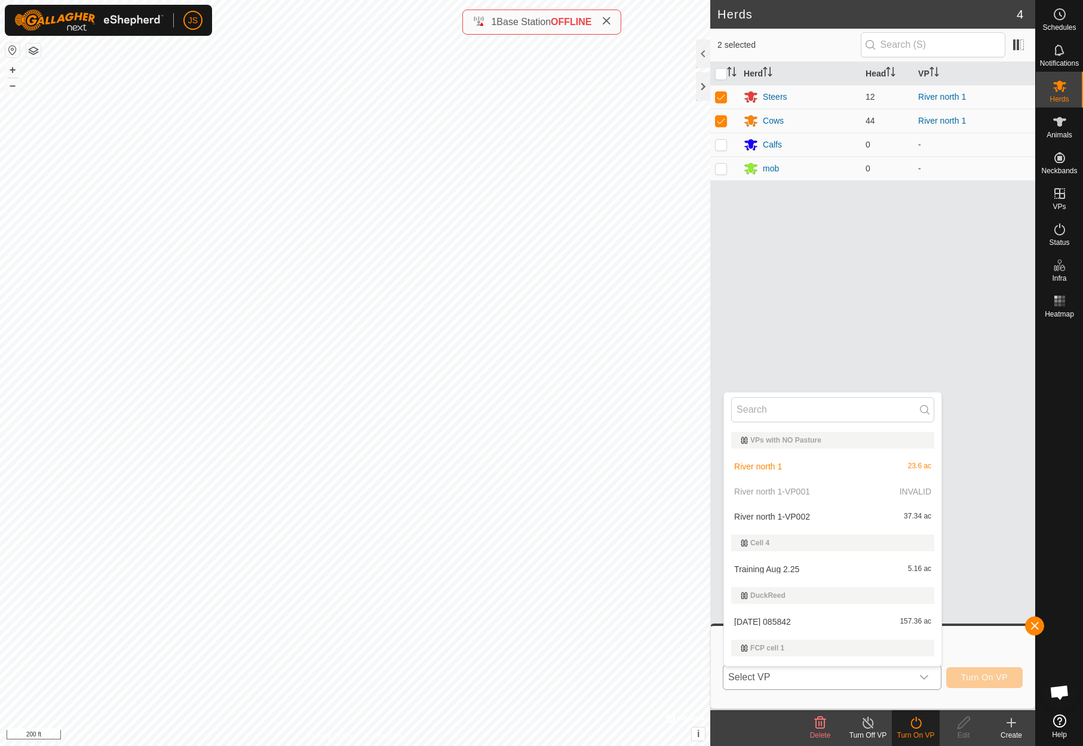
scroll to position [20, 0]
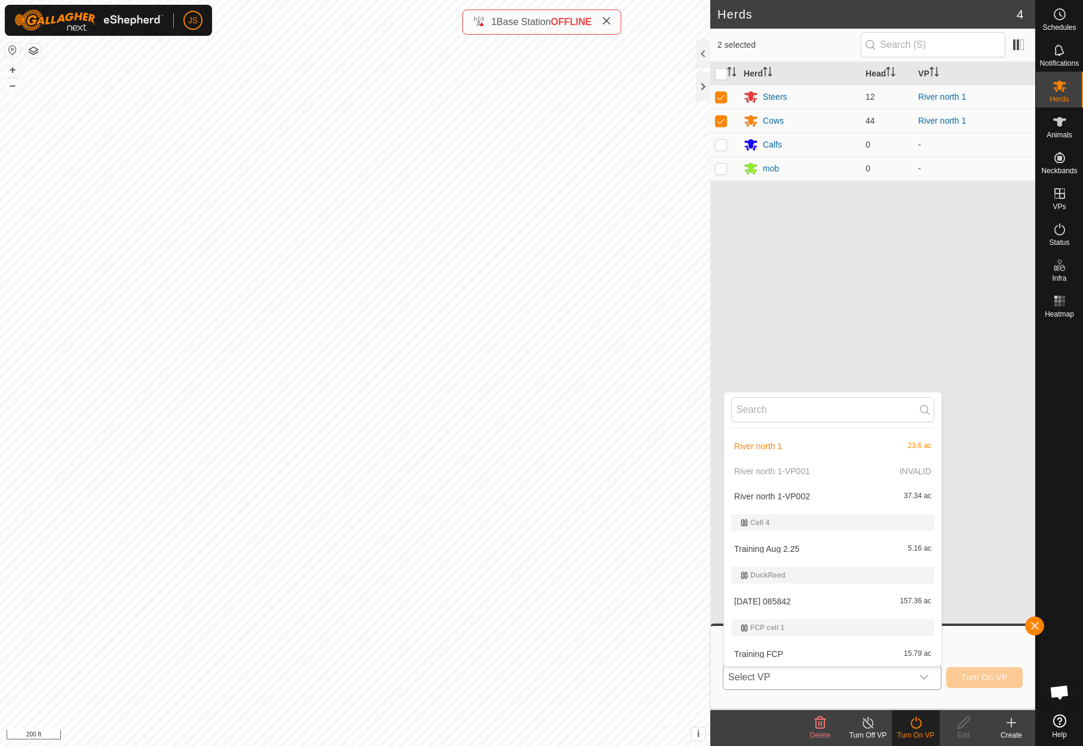
click at [772, 495] on li "River north 1-VP002 37.34 ac" at bounding box center [832, 496] width 217 height 24
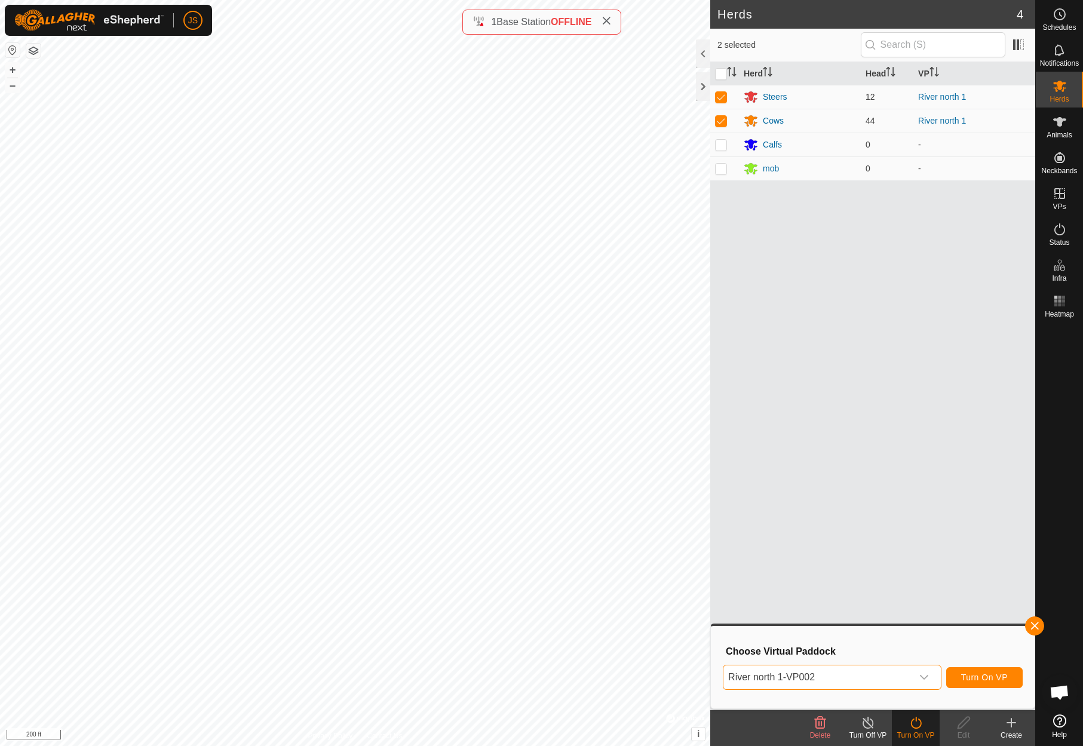
click at [986, 674] on span "Turn On VP" at bounding box center [984, 678] width 47 height 10
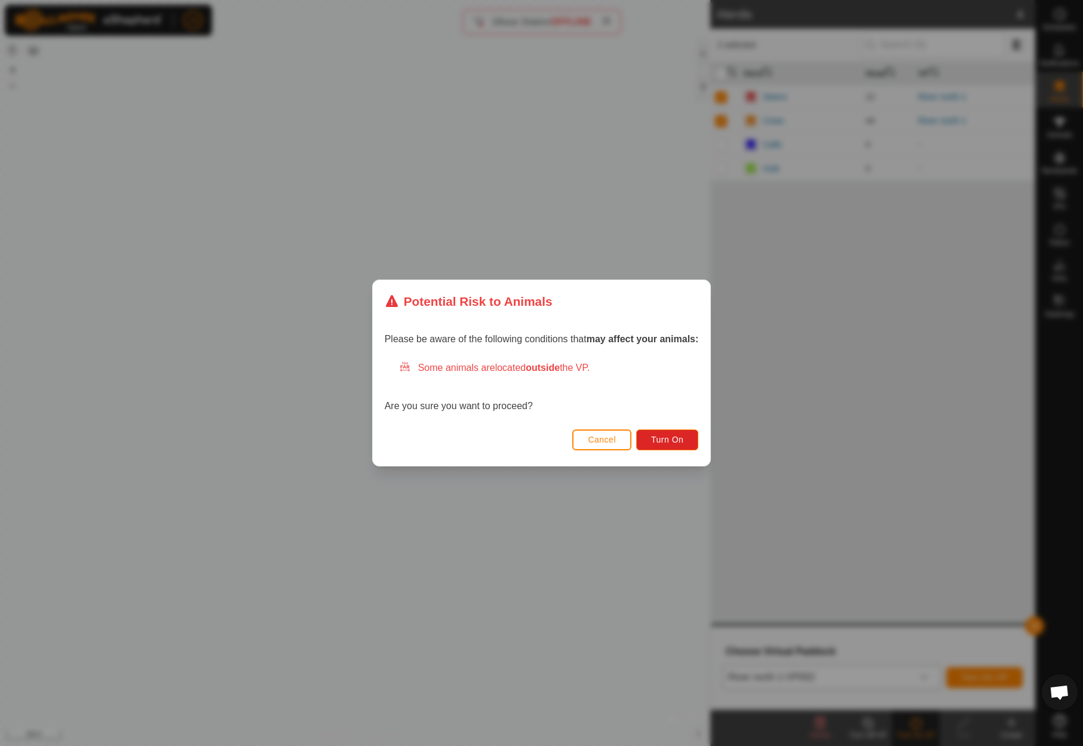
click at [599, 438] on span "Cancel" at bounding box center [602, 440] width 28 height 10
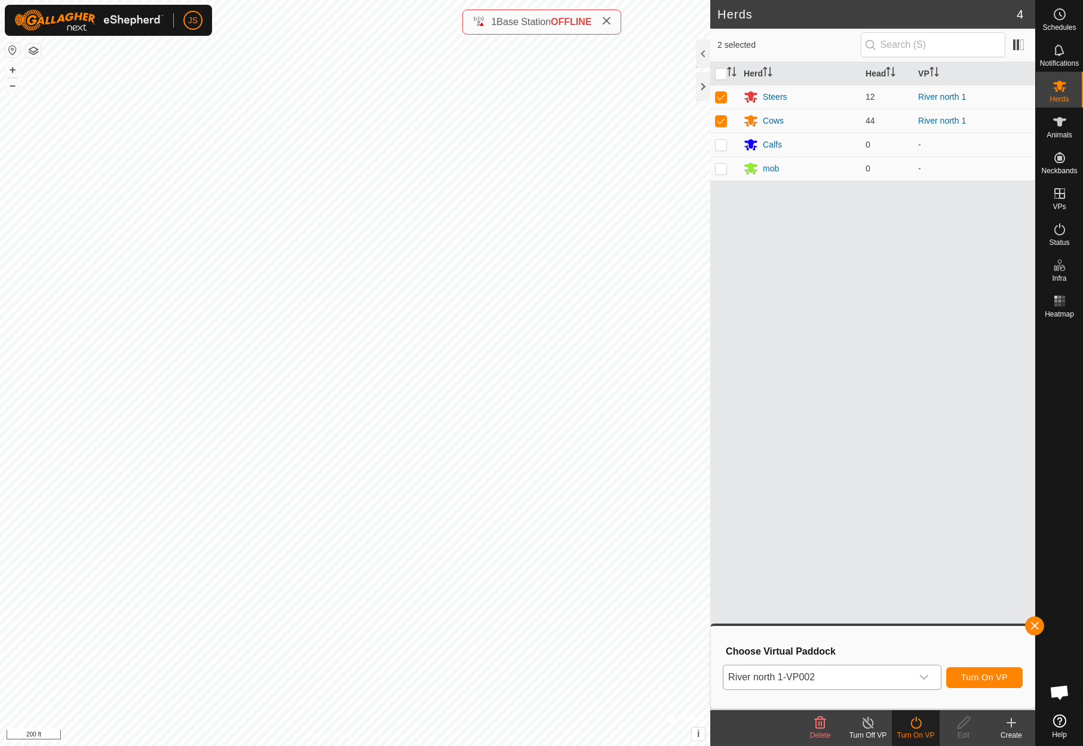
click at [921, 674] on icon "dropdown trigger" at bounding box center [924, 678] width 10 height 10
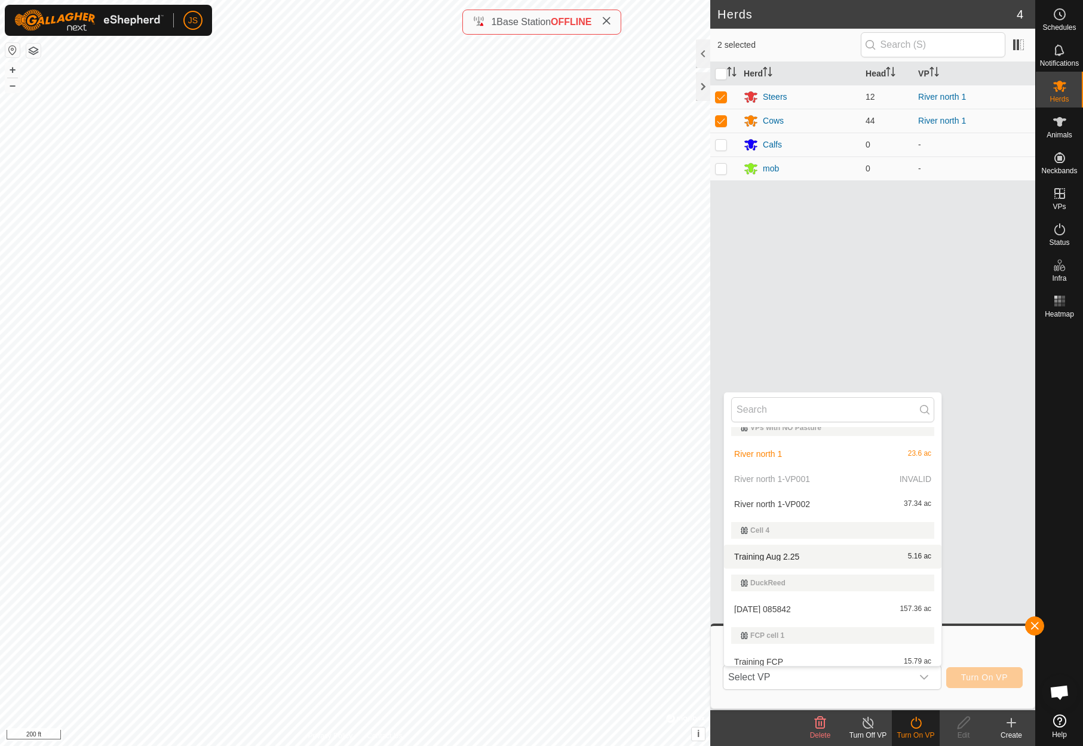
scroll to position [14, 0]
click at [1038, 622] on button "button" at bounding box center [1034, 625] width 19 height 19
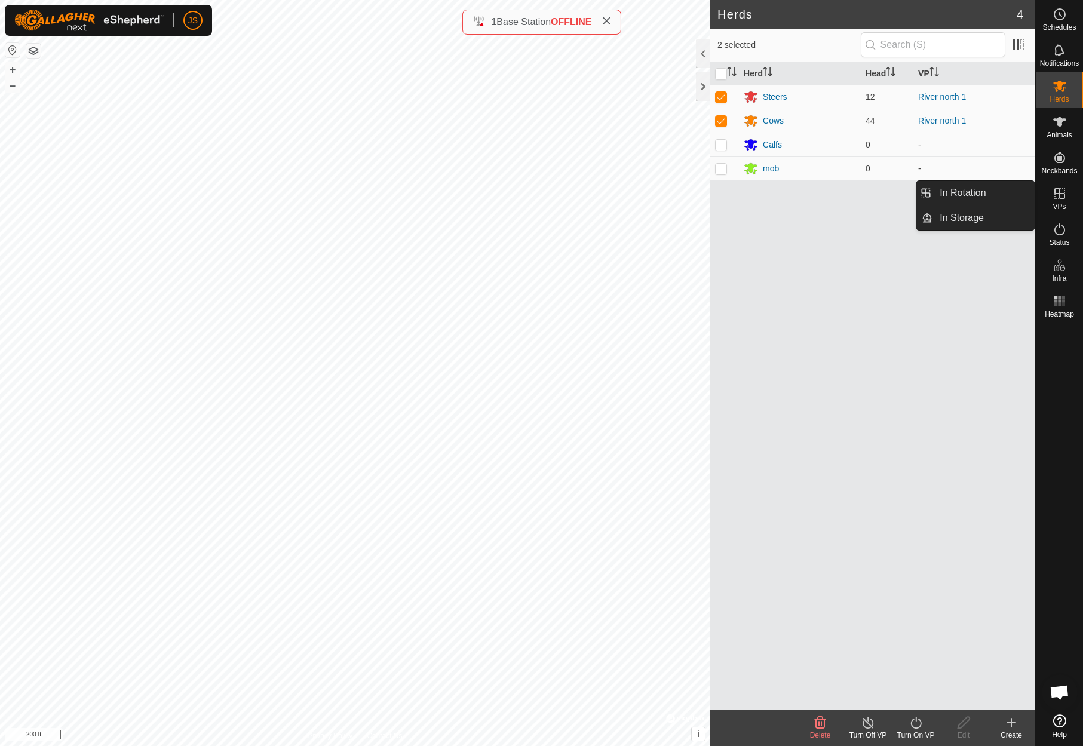
click at [1063, 194] on icon at bounding box center [1059, 193] width 11 height 11
click at [980, 191] on link "In Rotation" at bounding box center [983, 193] width 102 height 24
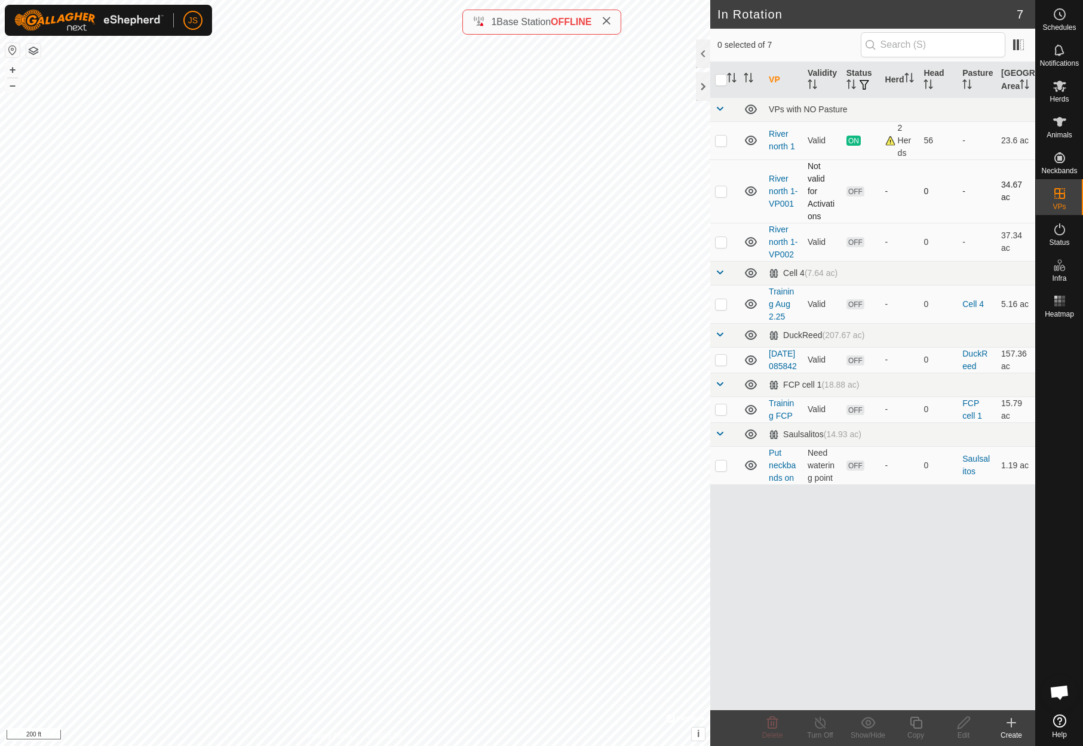
click at [721, 196] on p-checkbox at bounding box center [721, 191] width 12 height 10
checkbox input "true"
click at [720, 247] on p-checkbox at bounding box center [721, 242] width 12 height 10
checkbox input "true"
click at [720, 196] on p-checkbox at bounding box center [721, 191] width 12 height 10
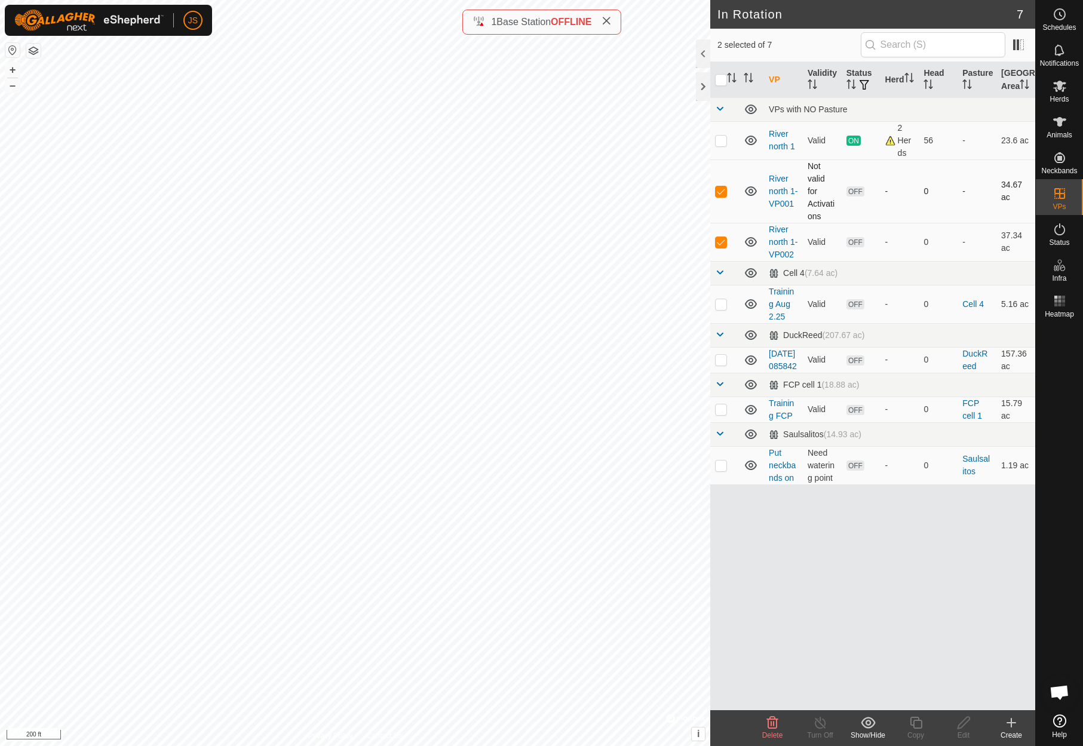
checkbox input "false"
click at [1058, 84] on icon at bounding box center [1059, 86] width 13 height 11
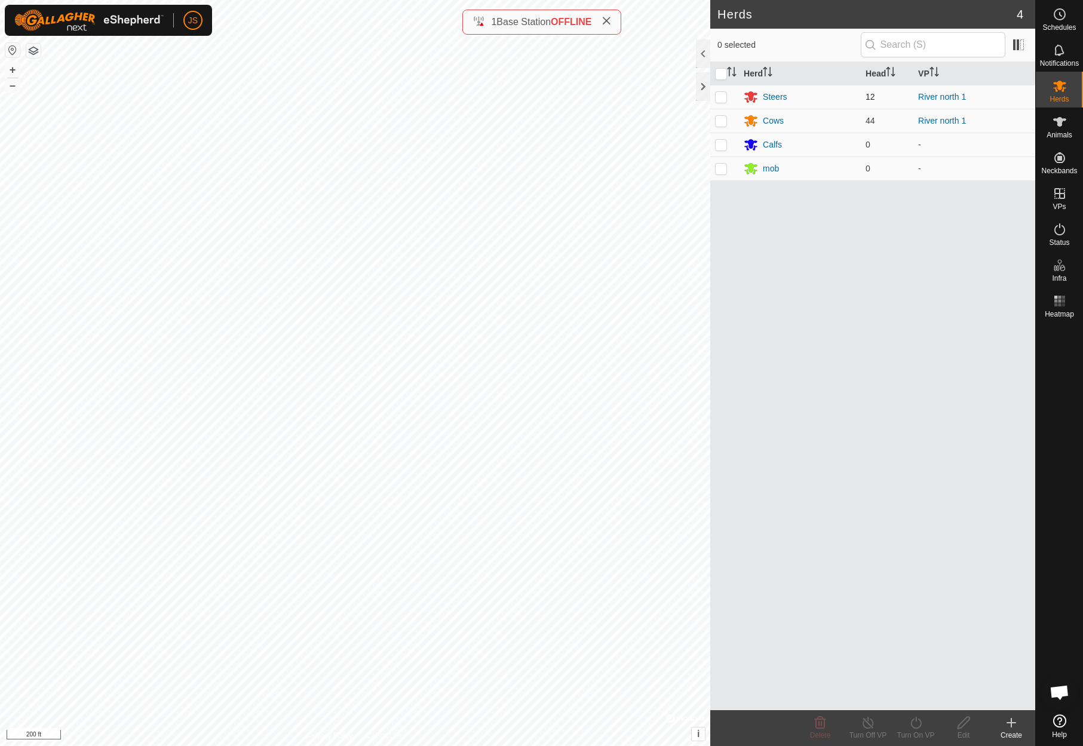
click at [722, 94] on p-checkbox at bounding box center [721, 97] width 12 height 10
checkbox input "true"
click at [718, 118] on p-checkbox at bounding box center [721, 121] width 12 height 10
checkbox input "true"
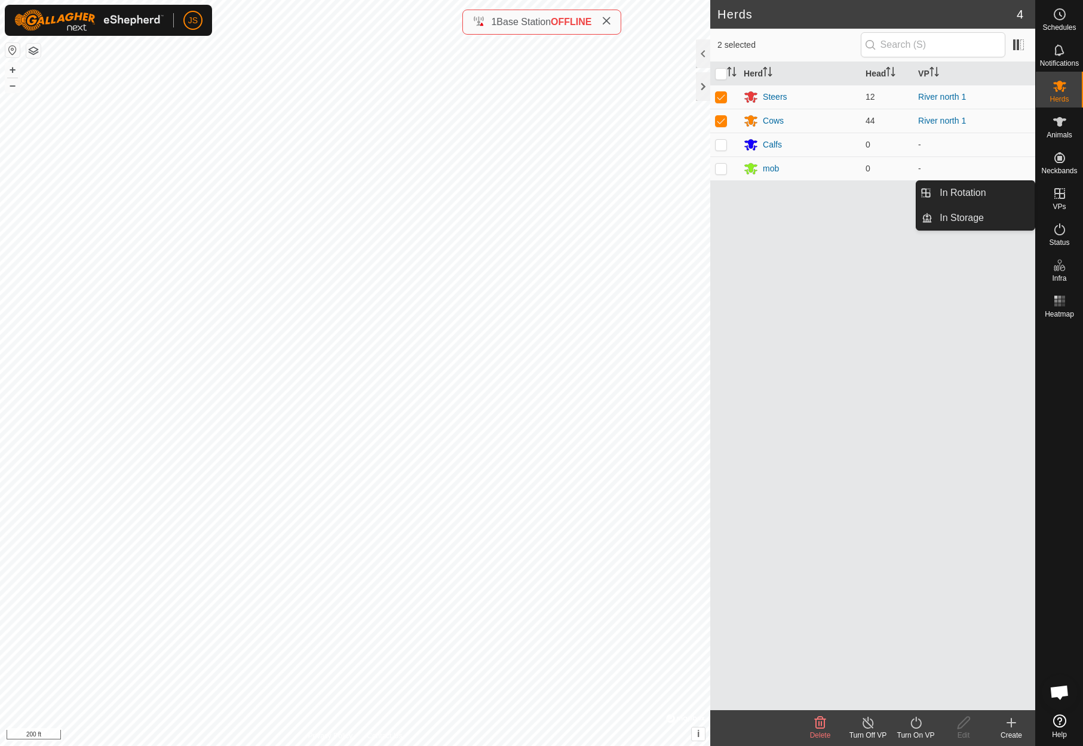
click at [915, 721] on icon at bounding box center [916, 723] width 15 height 14
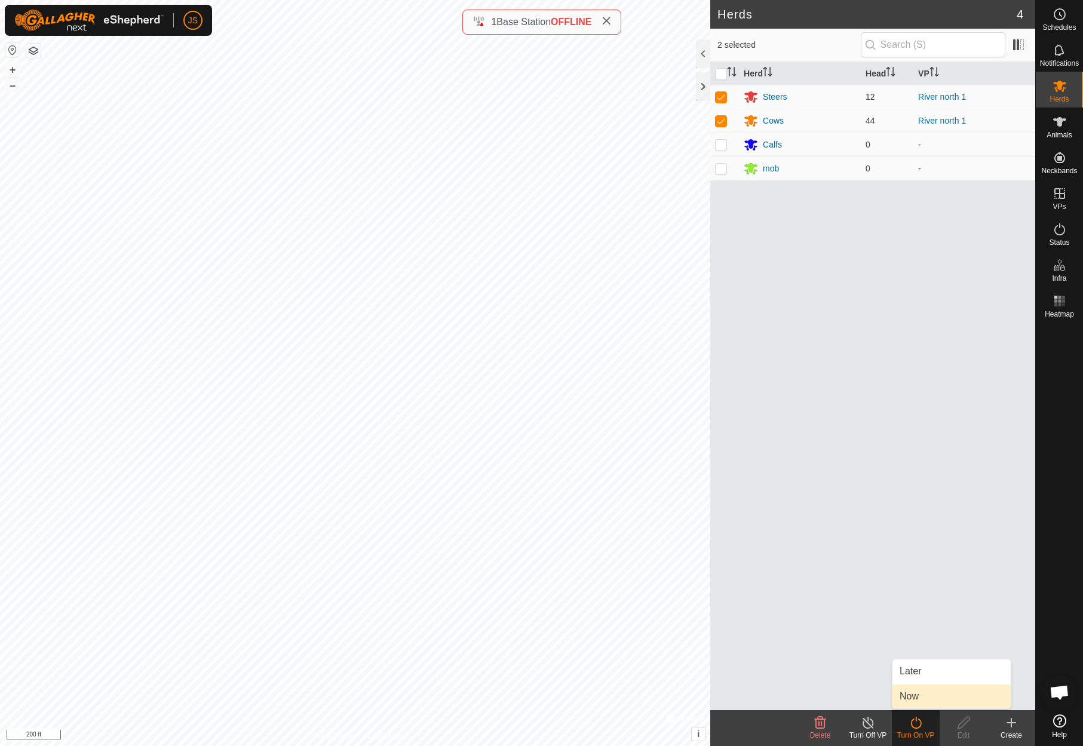
click at [910, 694] on link "Now" at bounding box center [951, 697] width 118 height 24
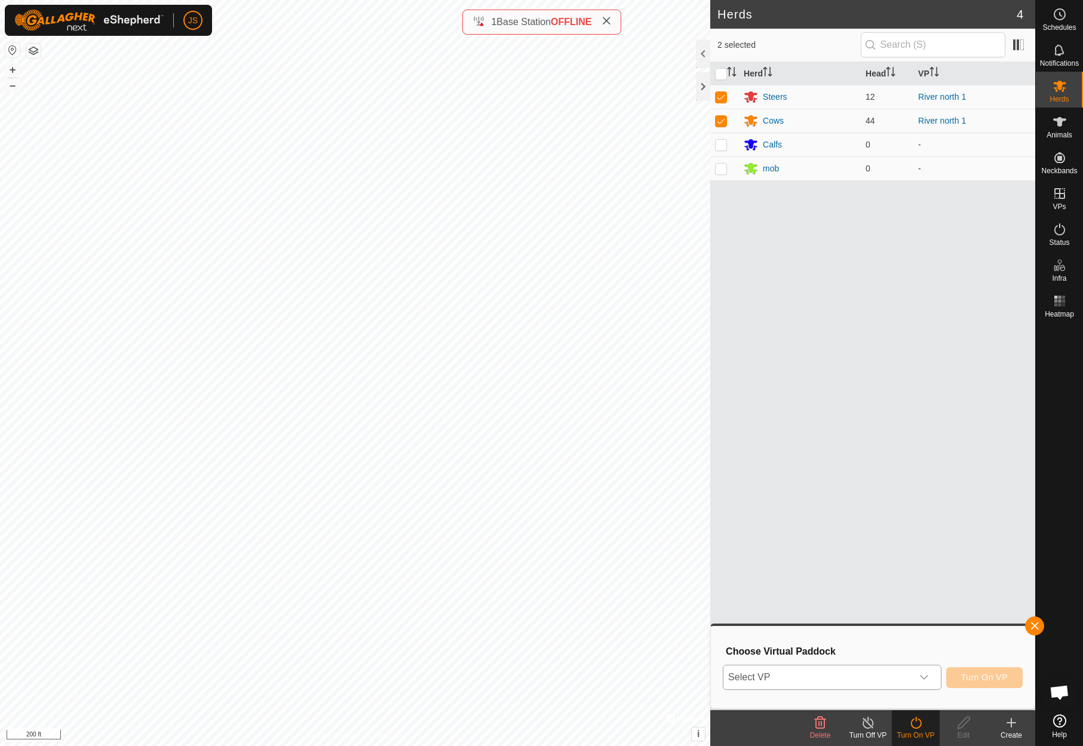
click at [926, 674] on icon "dropdown trigger" at bounding box center [924, 678] width 10 height 10
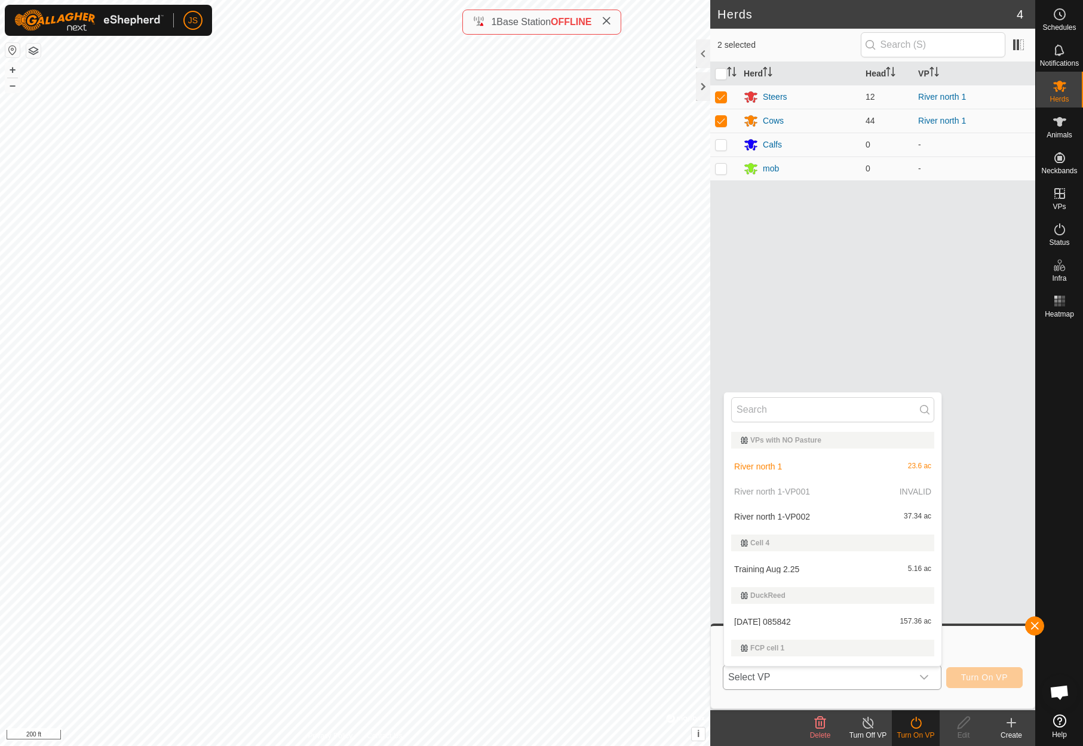
scroll to position [20, 0]
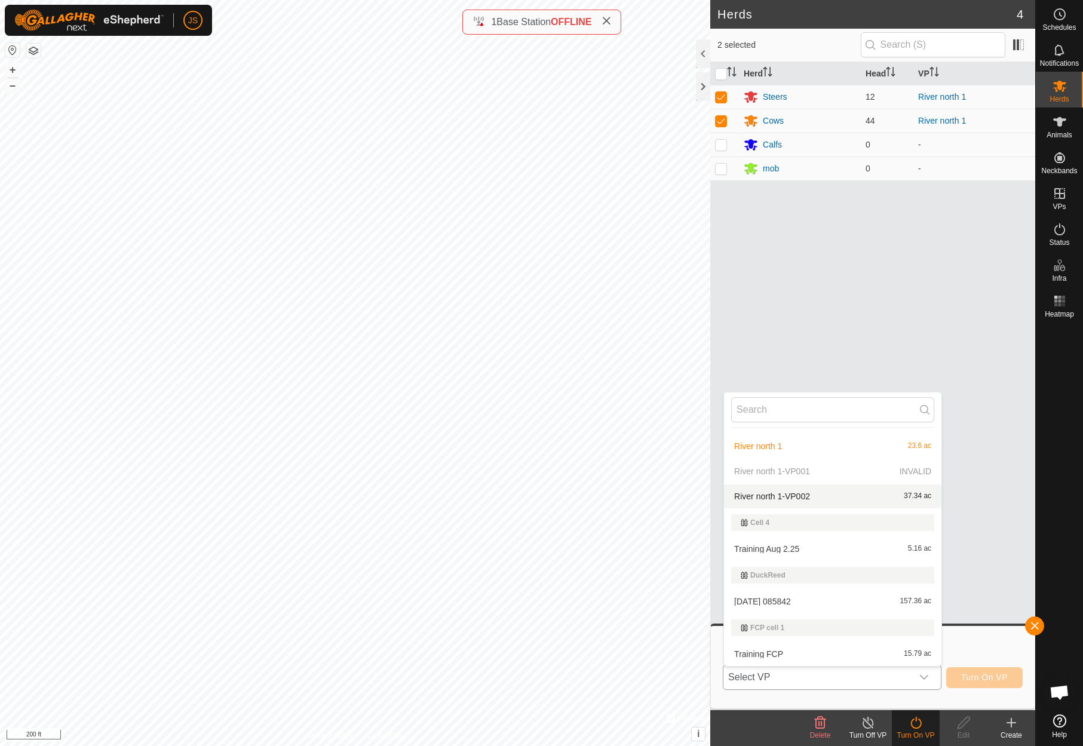
click at [745, 492] on li "River north 1-VP002 37.34 ac" at bounding box center [832, 496] width 217 height 24
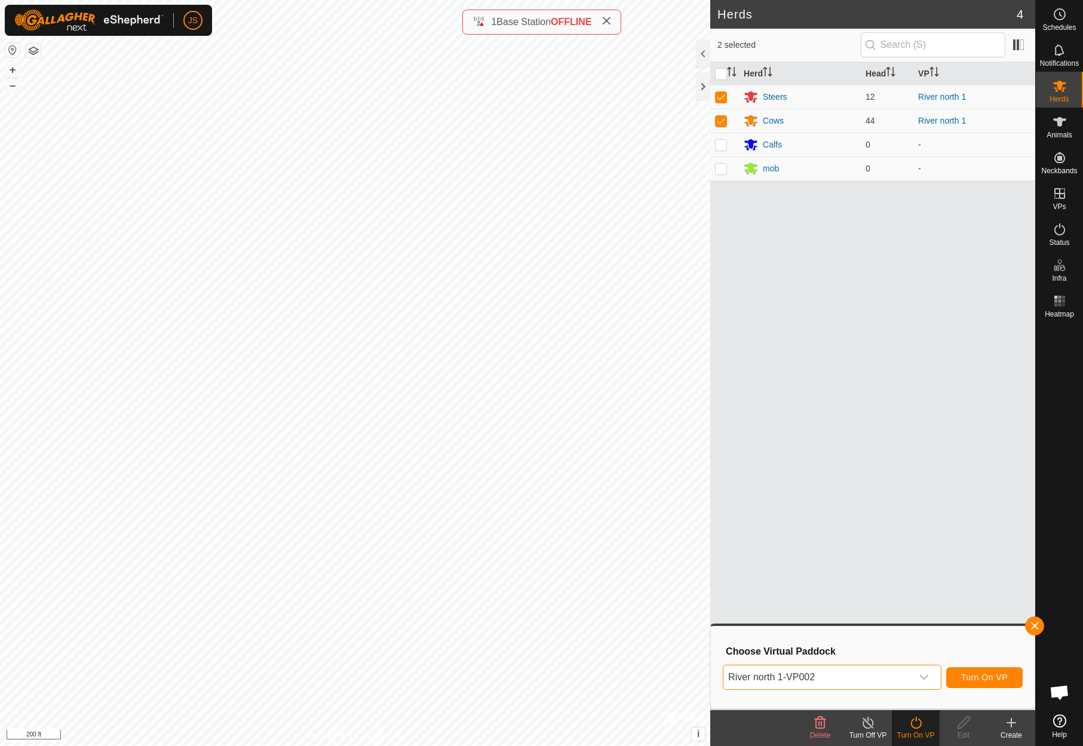
click at [975, 674] on span "Turn On VP" at bounding box center [984, 678] width 47 height 10
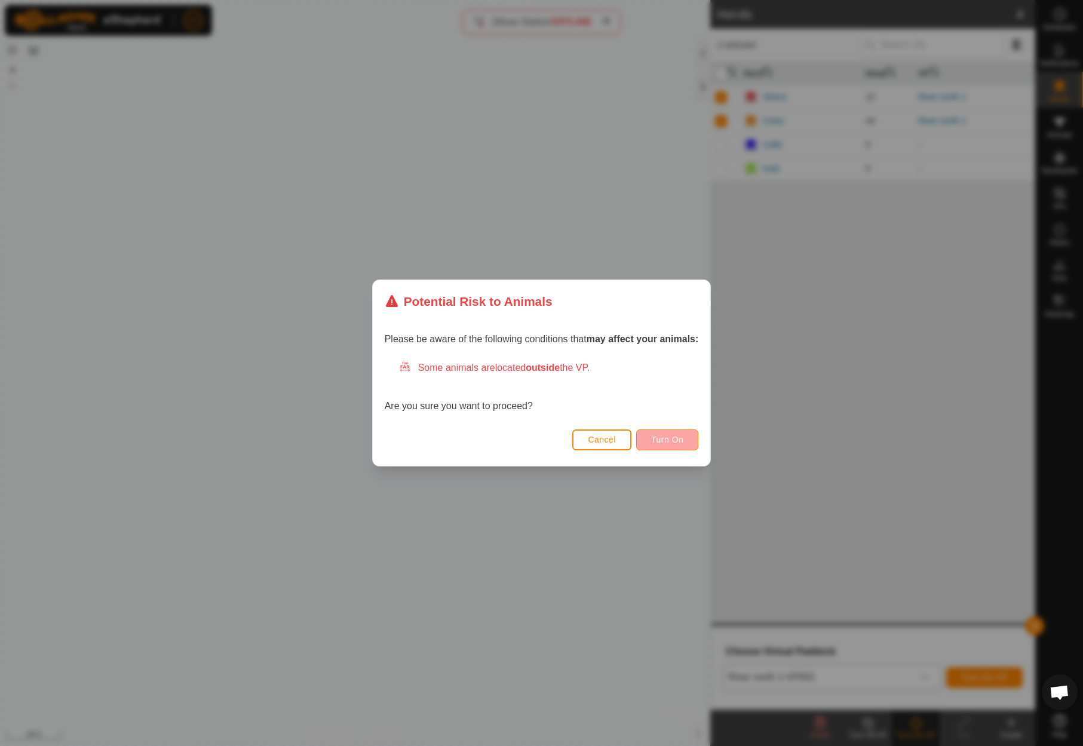
click at [670, 437] on span "Turn On" at bounding box center [667, 440] width 32 height 10
